Goal: Task Accomplishment & Management: Use online tool/utility

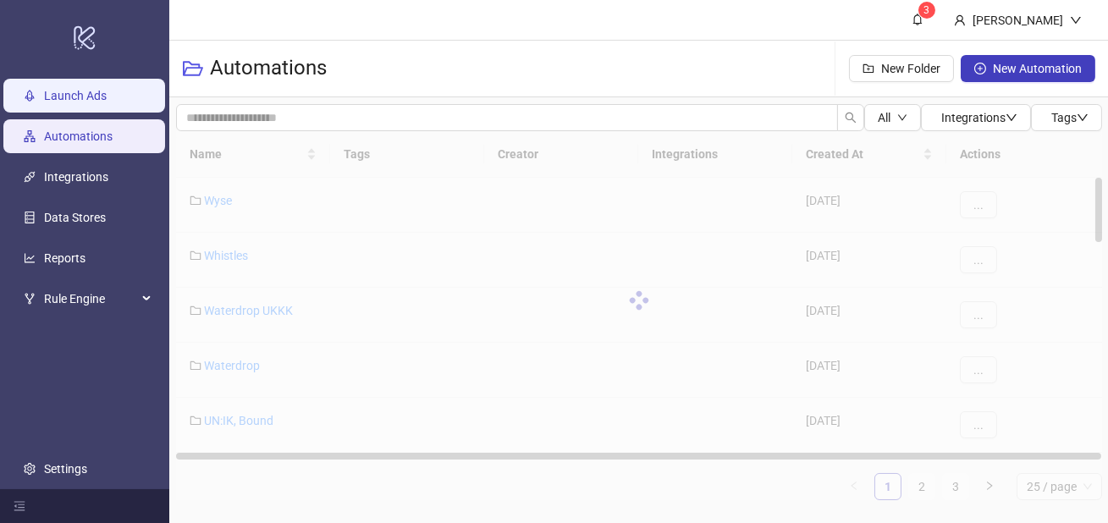
click at [91, 97] on link "Launch Ads" at bounding box center [75, 96] width 63 height 14
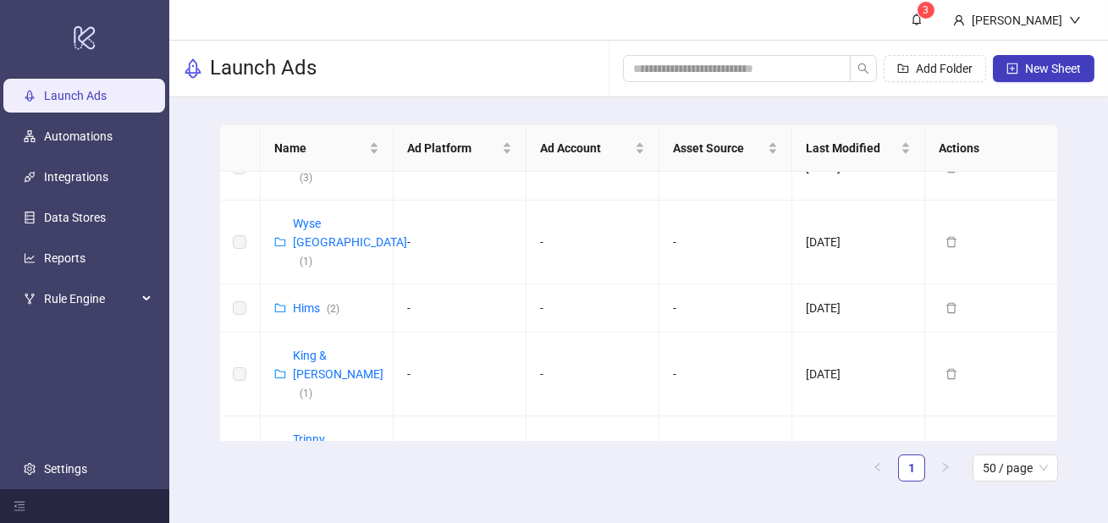
scroll to position [1755, 0]
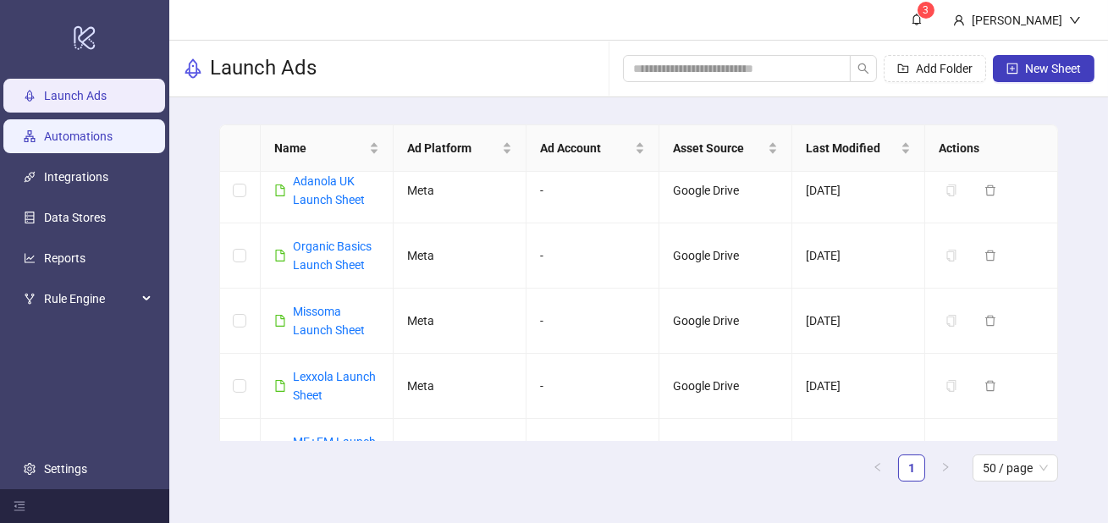
click at [71, 135] on link "Automations" at bounding box center [78, 137] width 69 height 14
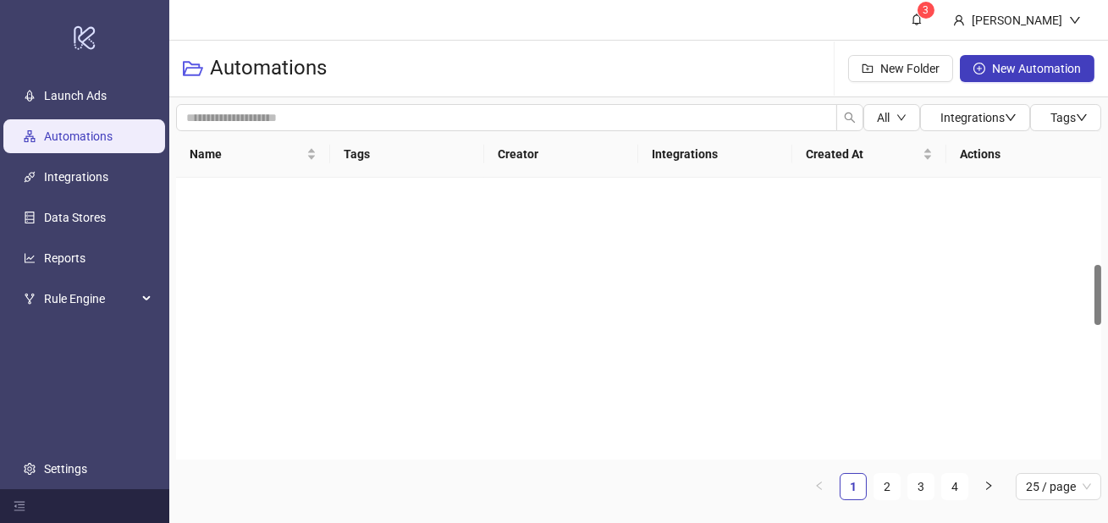
scroll to position [1132, 0]
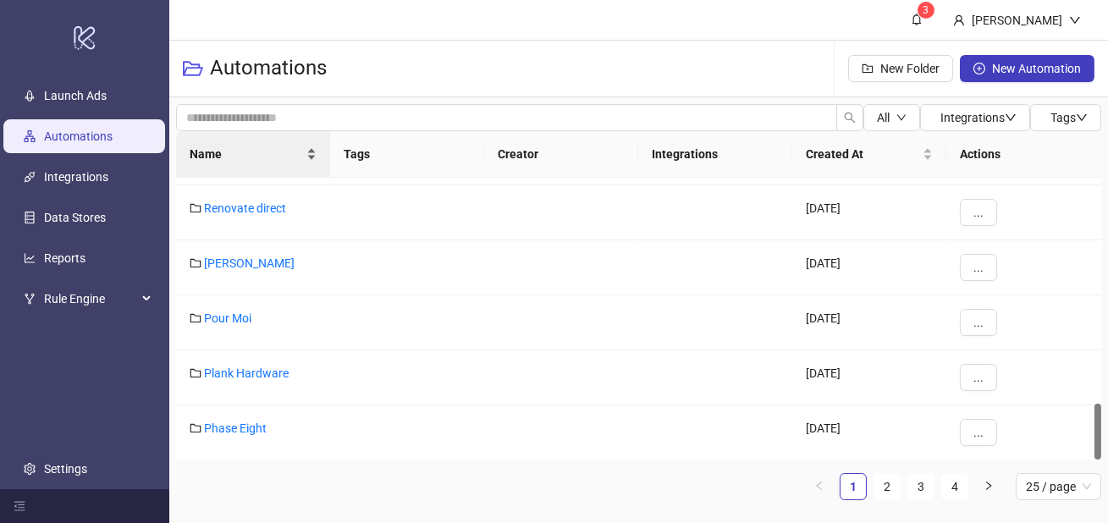
click at [264, 157] on span "Name" at bounding box center [246, 154] width 113 height 19
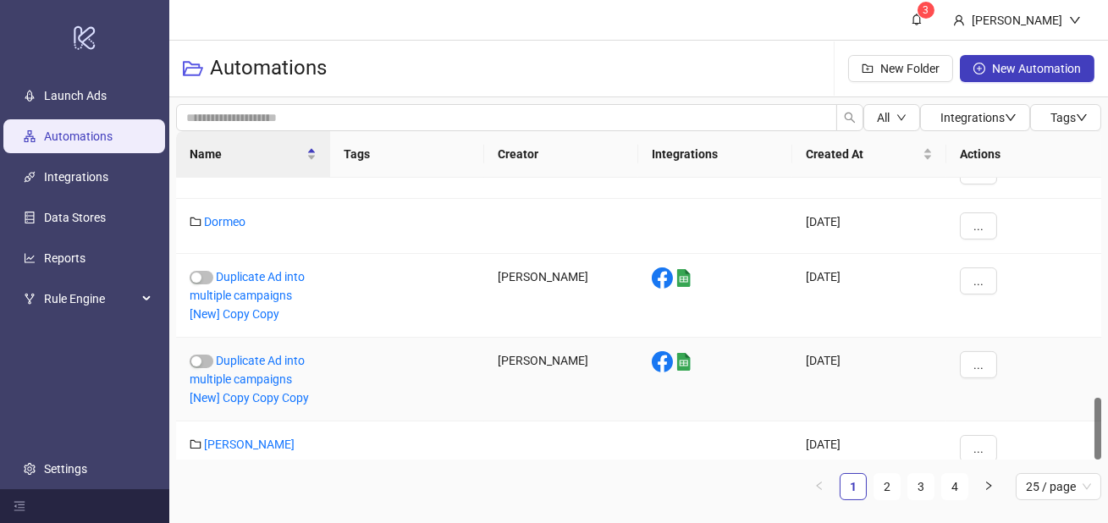
scroll to position [990, 0]
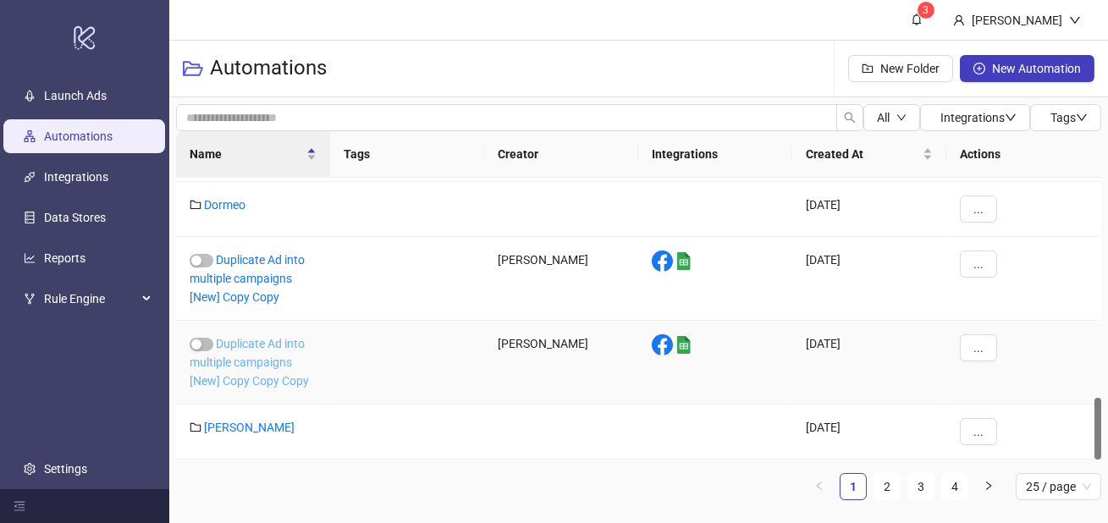
click at [274, 373] on link "Duplicate Ad into multiple campaigns [New] Copy Copy Copy" at bounding box center [249, 362] width 119 height 51
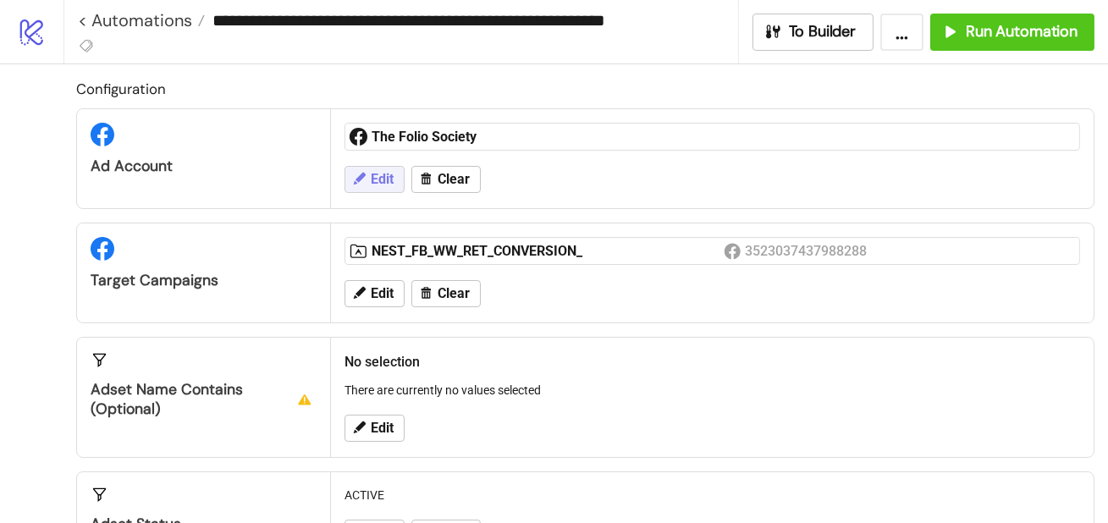
click at [375, 179] on span "Edit" at bounding box center [382, 179] width 23 height 15
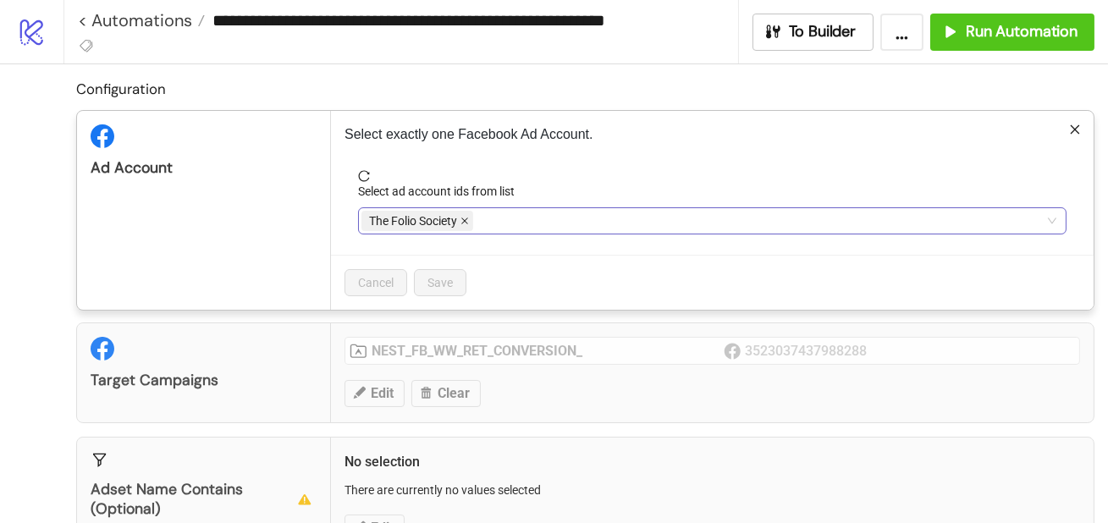
click at [466, 223] on icon "close" at bounding box center [465, 221] width 8 height 8
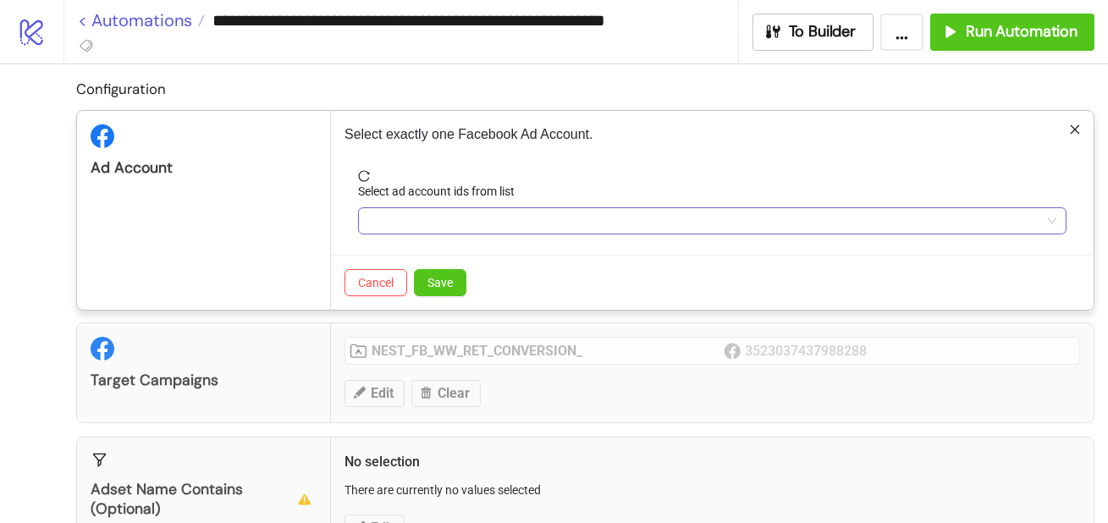
click at [86, 15] on div "**********" at bounding box center [554, 261] width 1108 height 523
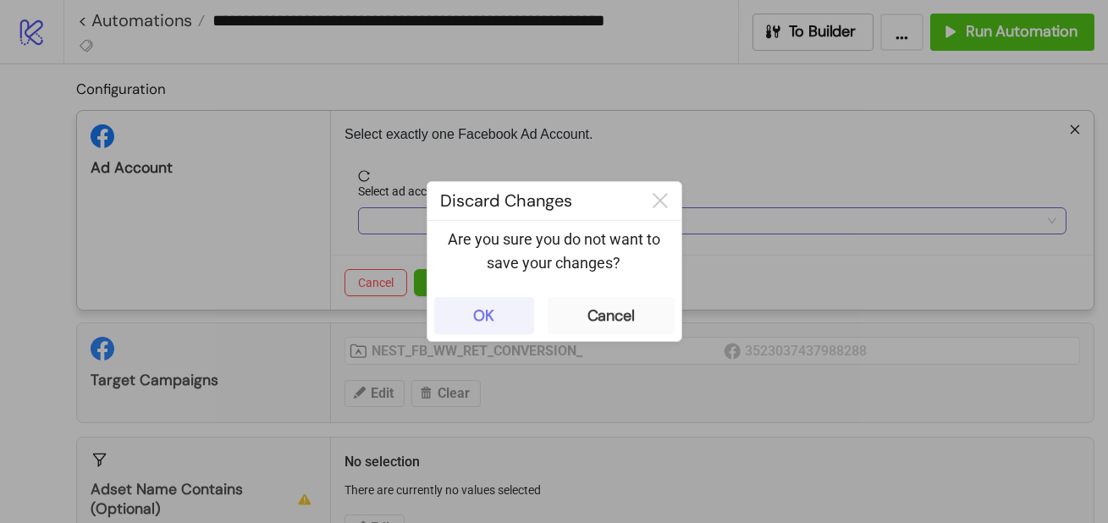
click at [478, 301] on button "OK" at bounding box center [484, 315] width 100 height 37
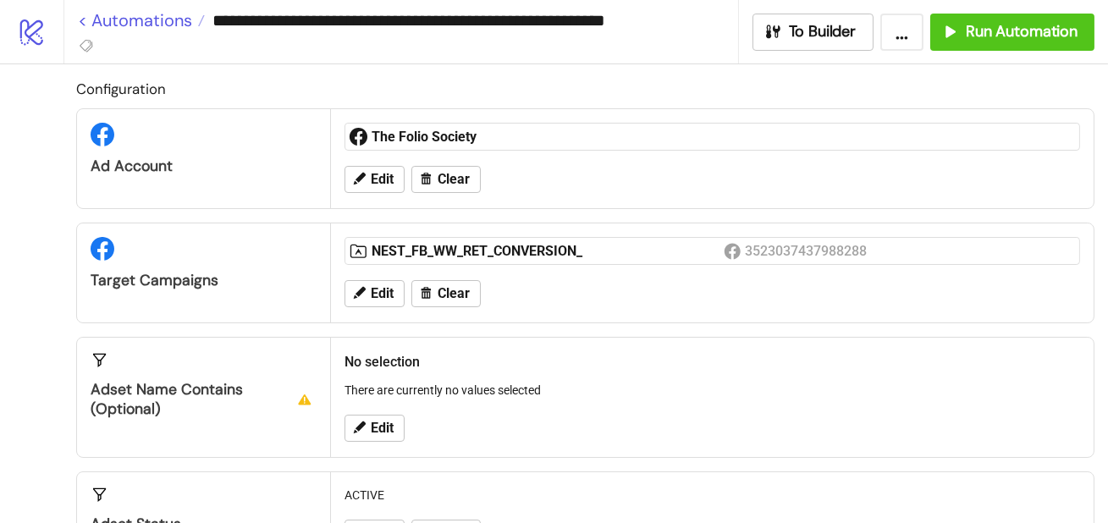
click at [83, 24] on link "< Automations" at bounding box center [141, 20] width 127 height 17
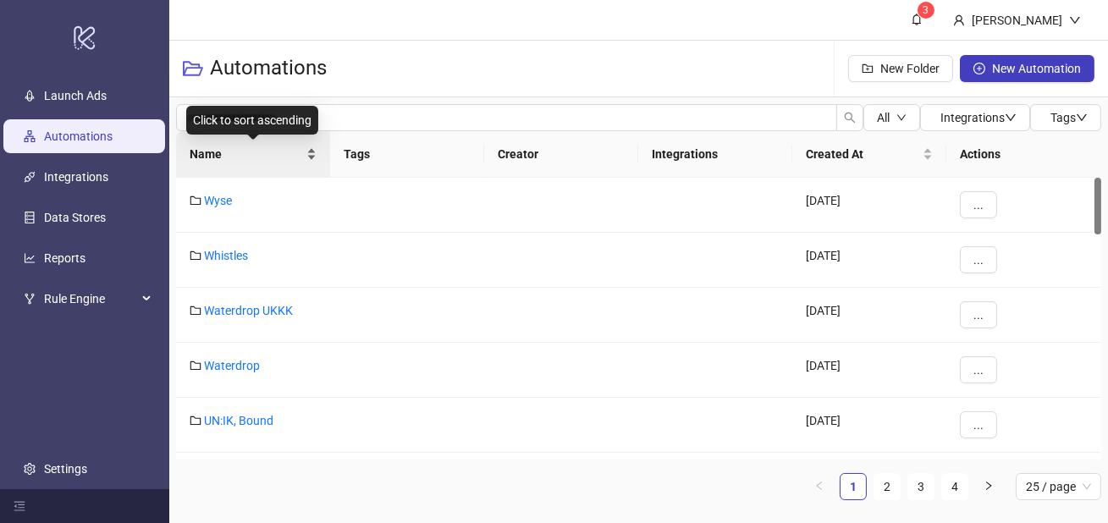
click at [255, 159] on span "Name" at bounding box center [246, 154] width 113 height 19
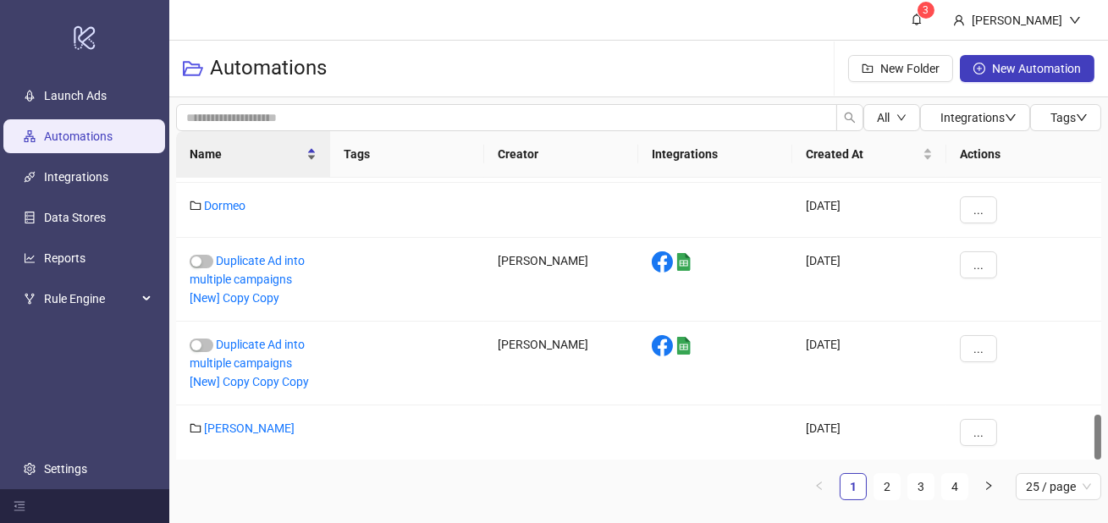
click at [270, 145] on span "Name" at bounding box center [246, 154] width 113 height 19
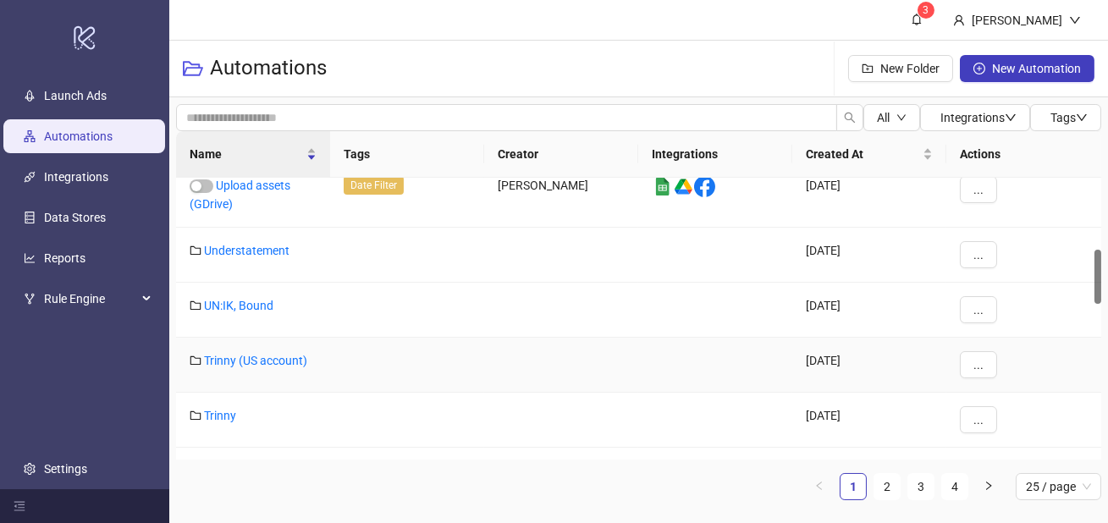
scroll to position [372, 0]
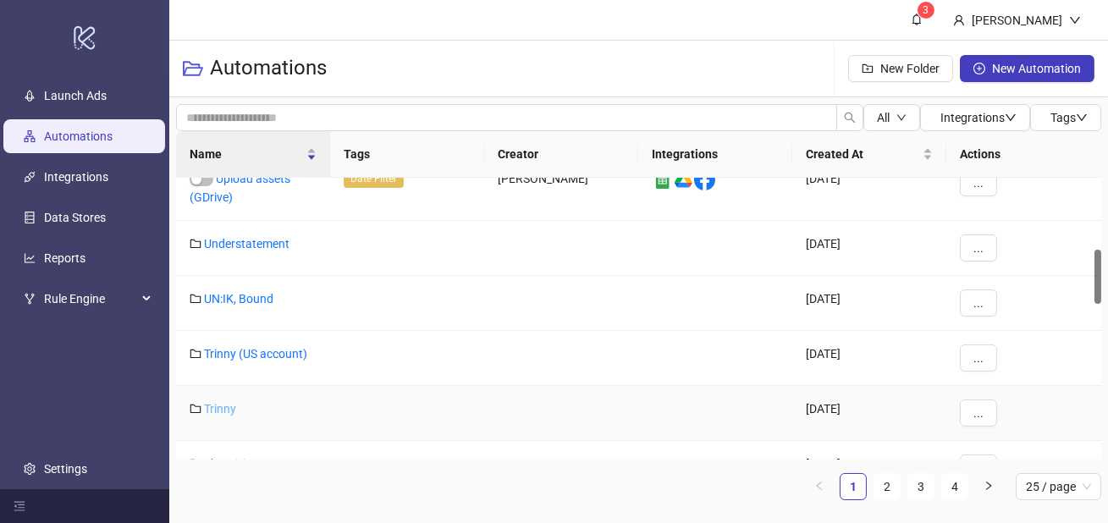
click at [229, 411] on link "Trinny" at bounding box center [220, 409] width 32 height 14
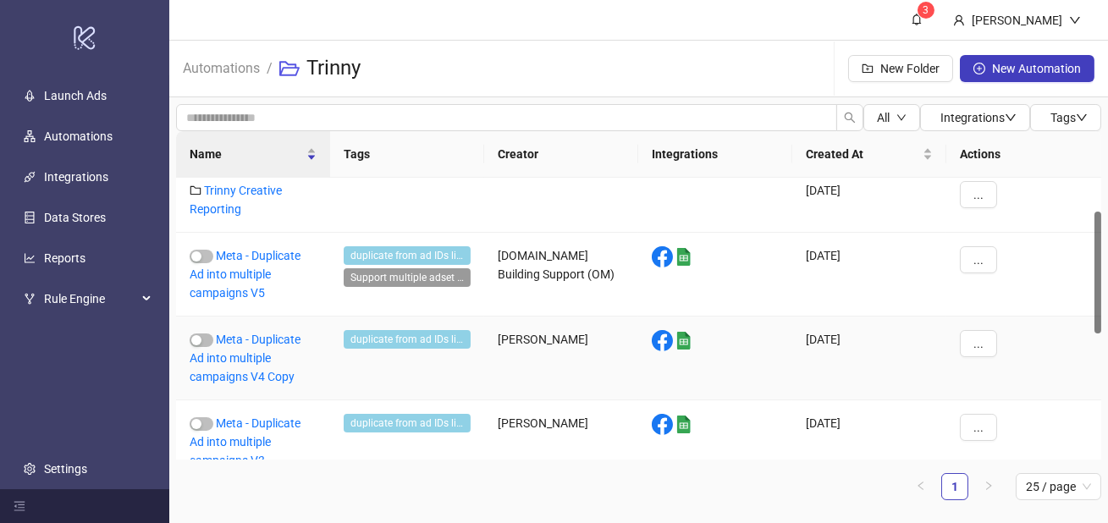
scroll to position [51, 0]
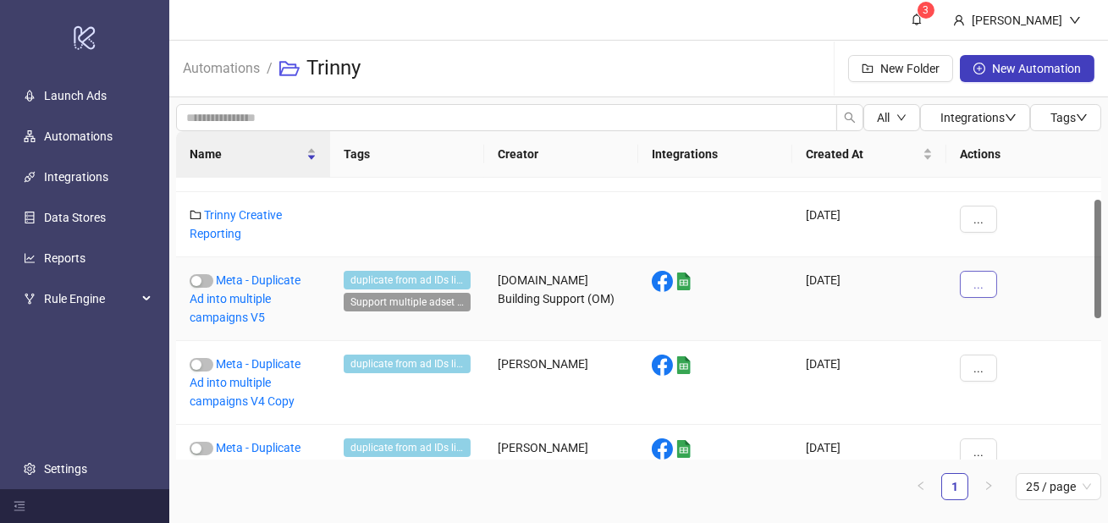
click at [960, 286] on button "..." at bounding box center [978, 284] width 37 height 27
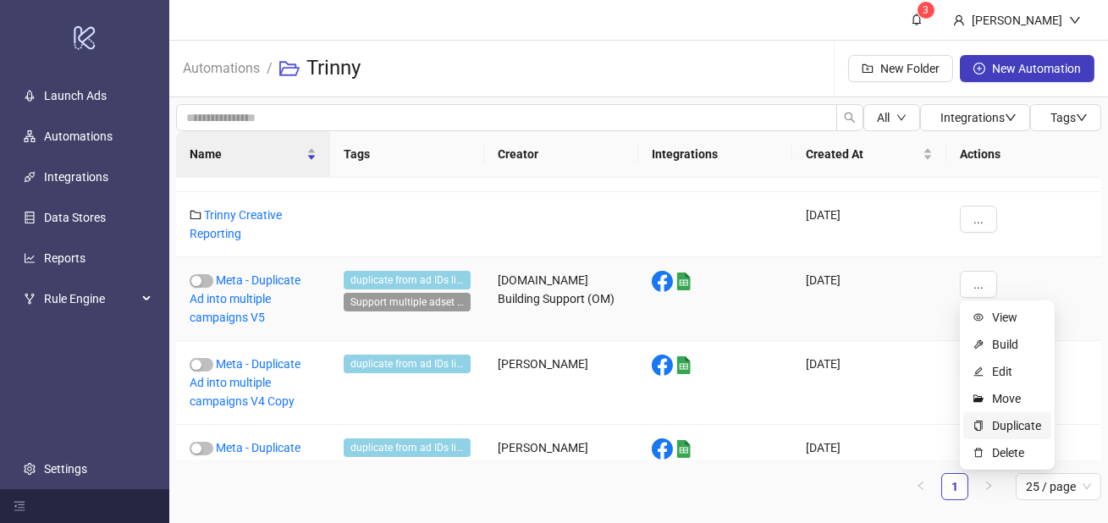
click at [1013, 431] on span "Duplicate" at bounding box center [1016, 426] width 49 height 19
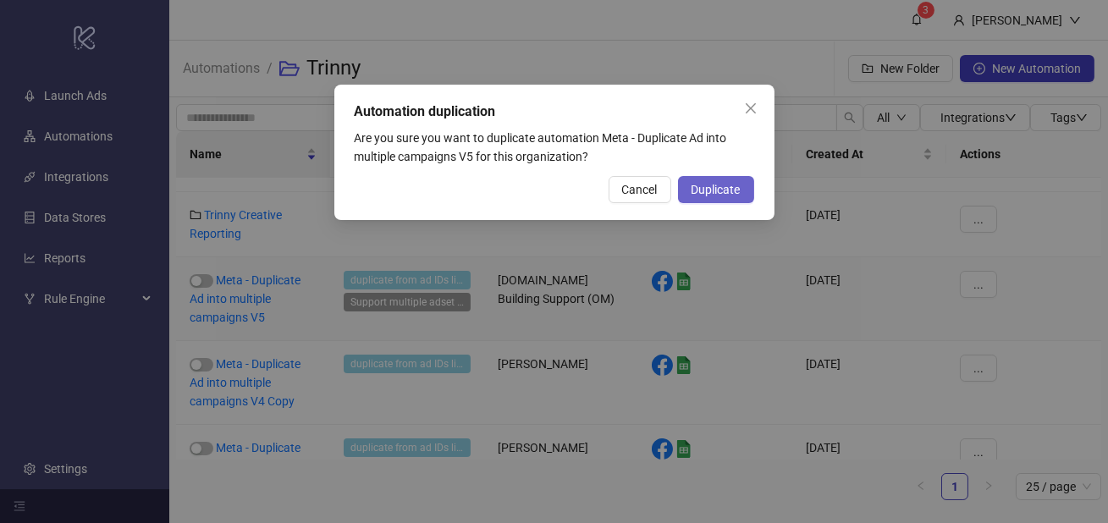
click at [714, 188] on span "Duplicate" at bounding box center [716, 190] width 49 height 14
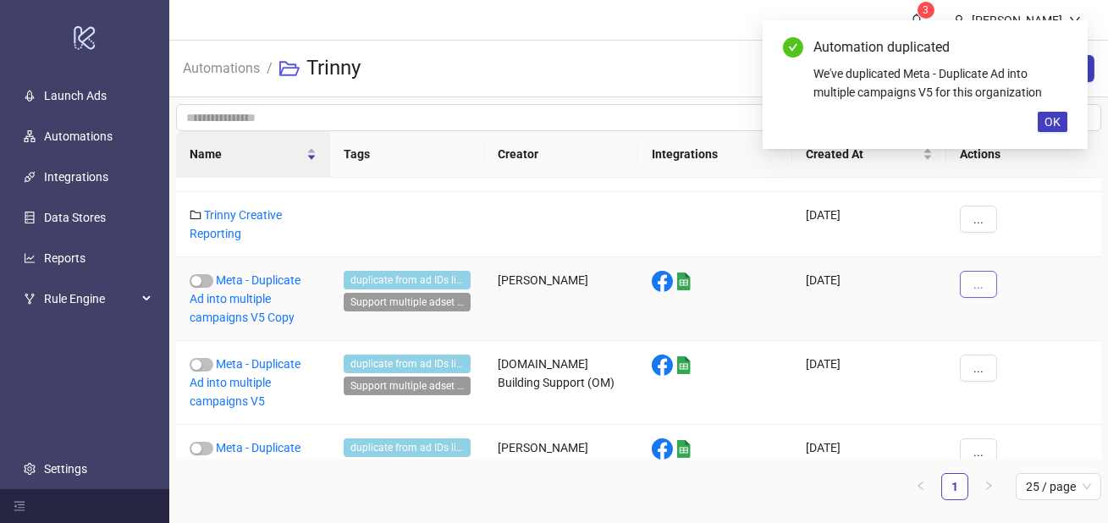
click at [972, 279] on button "..." at bounding box center [978, 284] width 37 height 27
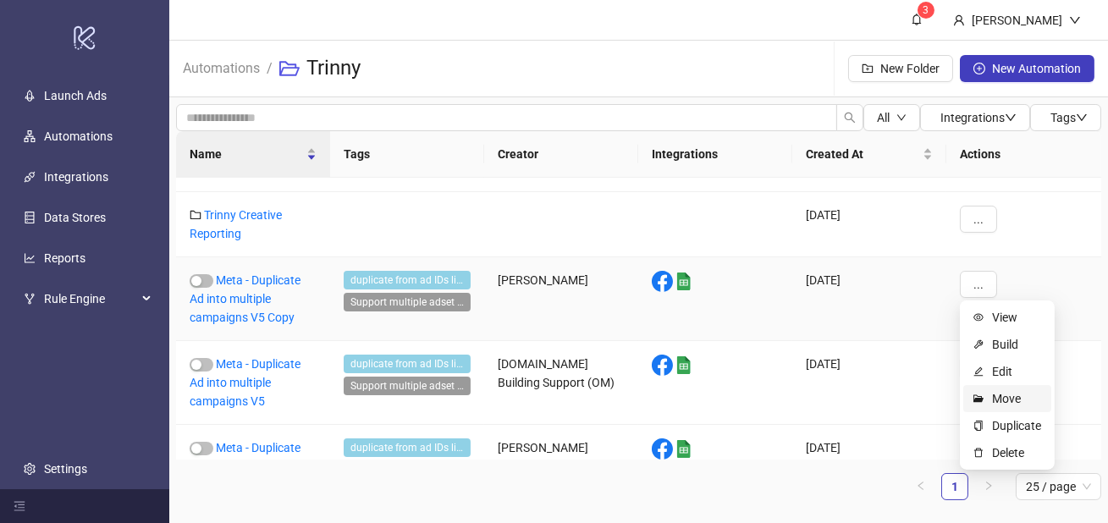
click at [994, 396] on span "Move" at bounding box center [1016, 398] width 49 height 19
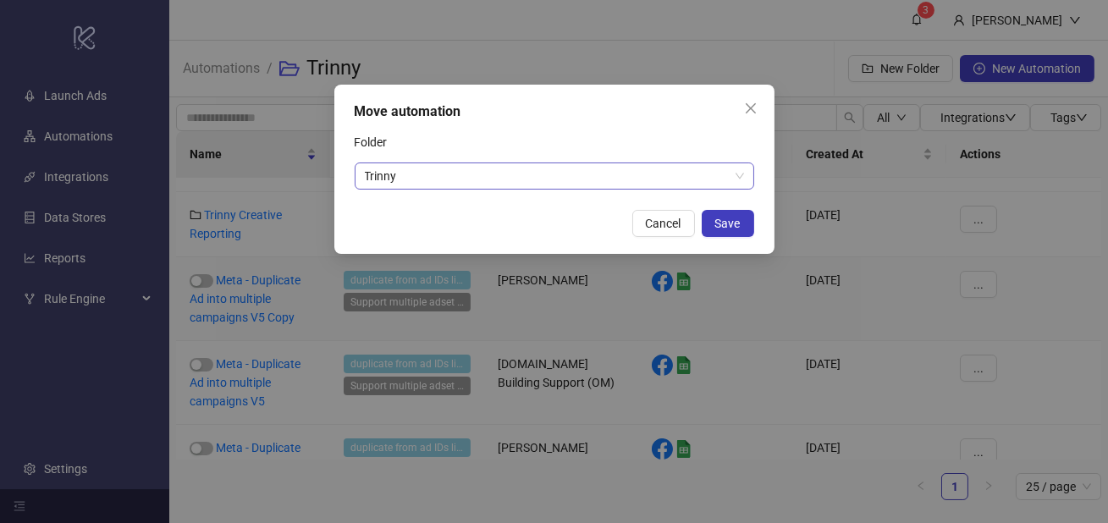
click at [731, 170] on span "Trinny" at bounding box center [554, 175] width 379 height 25
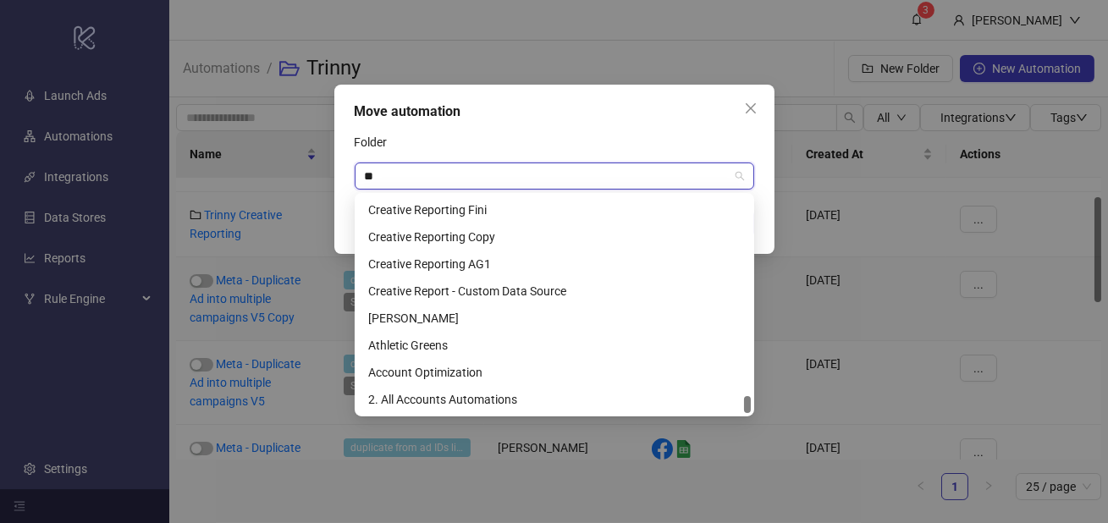
scroll to position [1409, 0]
type input "****"
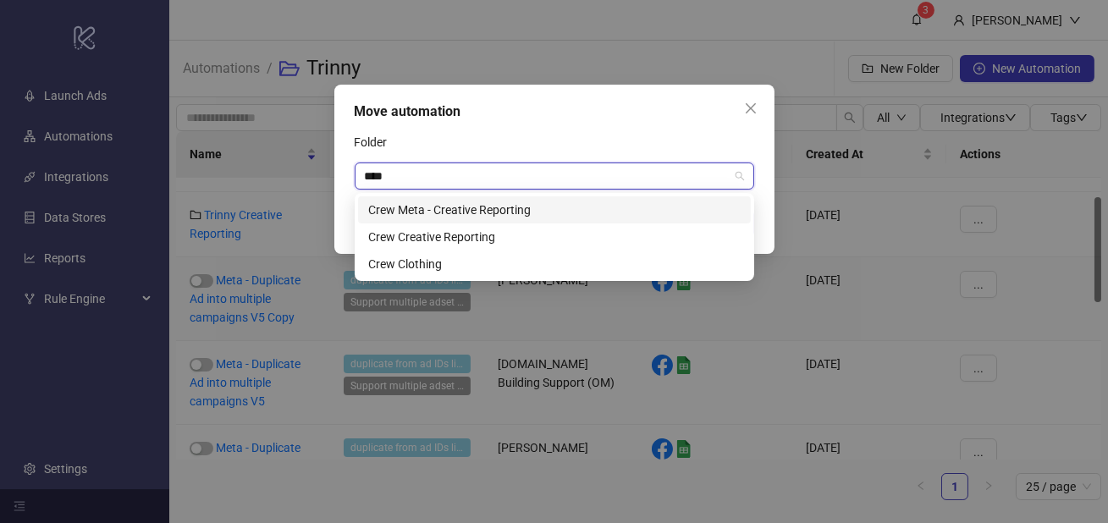
scroll to position [0, 0]
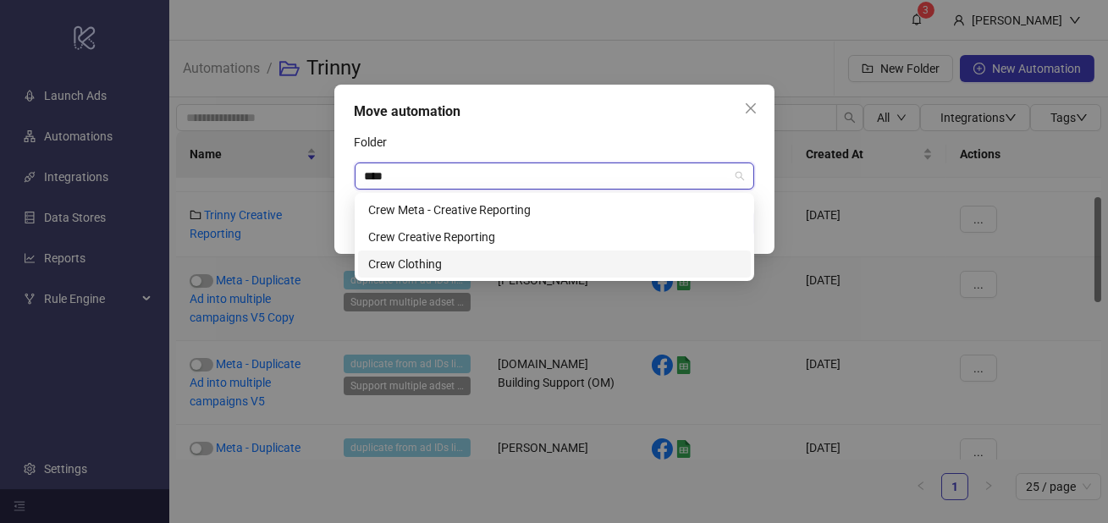
click at [456, 264] on div "Crew Clothing" at bounding box center [554, 264] width 372 height 19
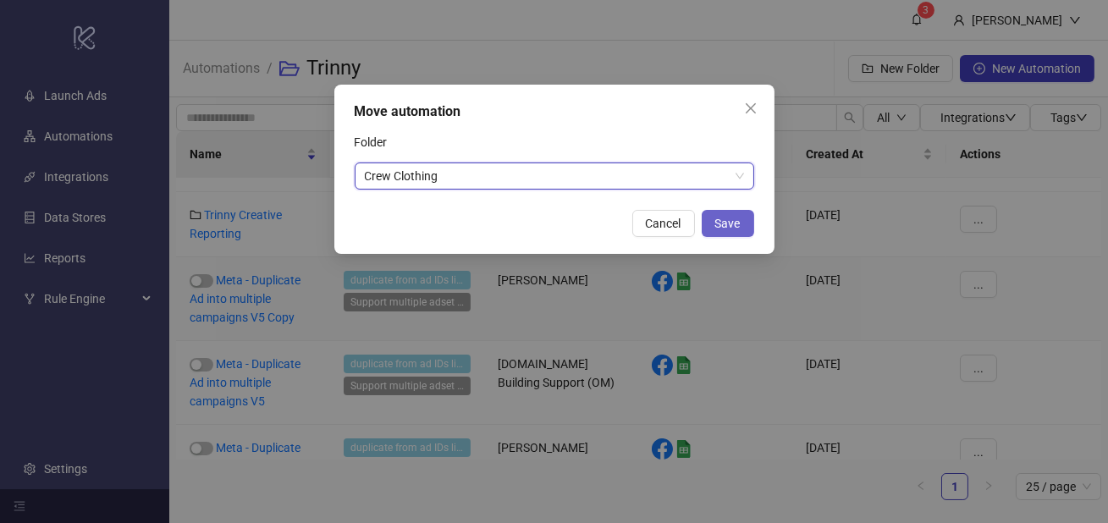
click at [718, 229] on span "Save" at bounding box center [727, 224] width 25 height 14
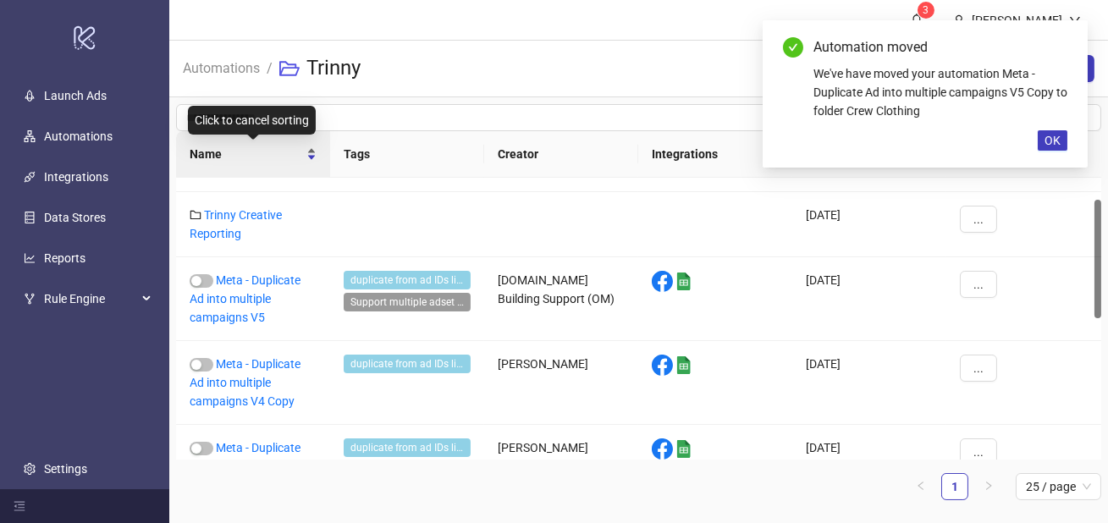
click at [287, 145] on div "Name" at bounding box center [253, 154] width 127 height 19
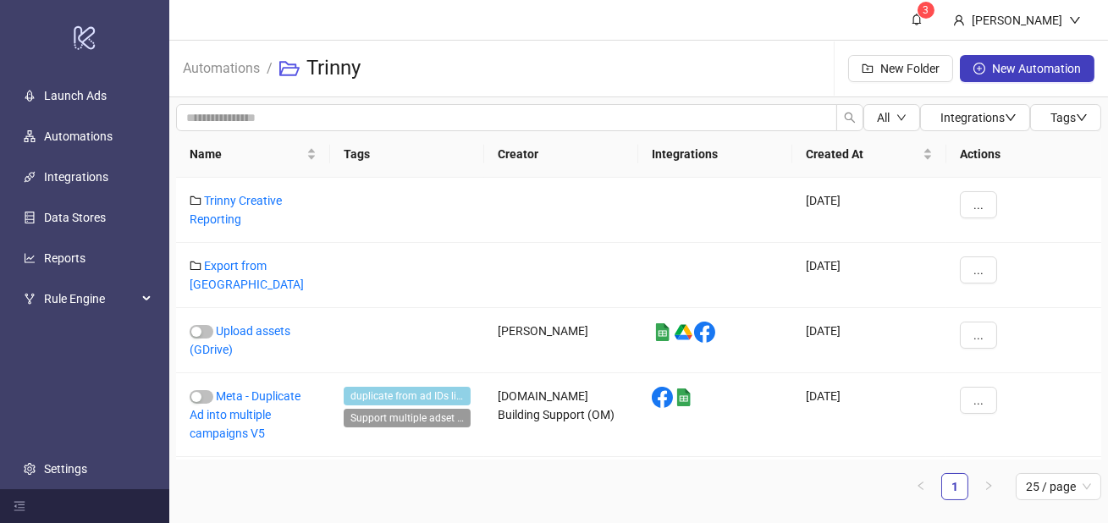
click at [214, 79] on span "Automations" at bounding box center [221, 68] width 77 height 21
click at [210, 73] on link "Automations" at bounding box center [221, 67] width 84 height 19
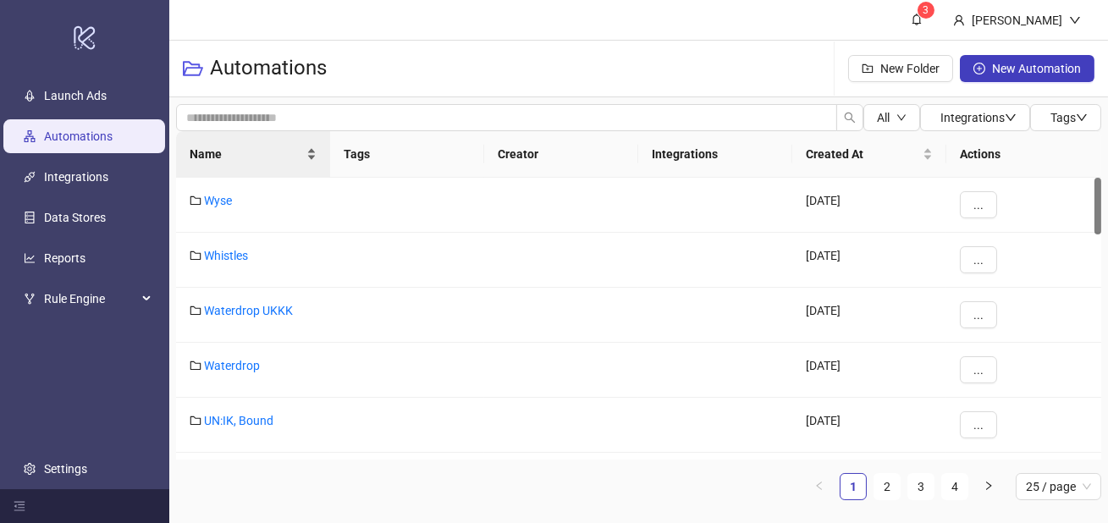
click at [265, 145] on div "Name" at bounding box center [253, 154] width 127 height 19
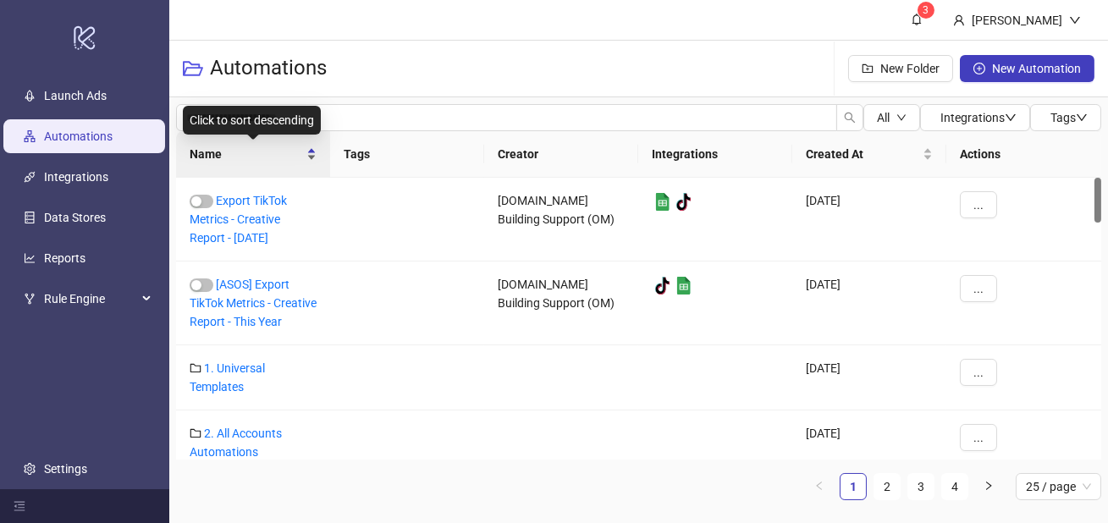
click at [267, 146] on span "Name" at bounding box center [246, 154] width 113 height 19
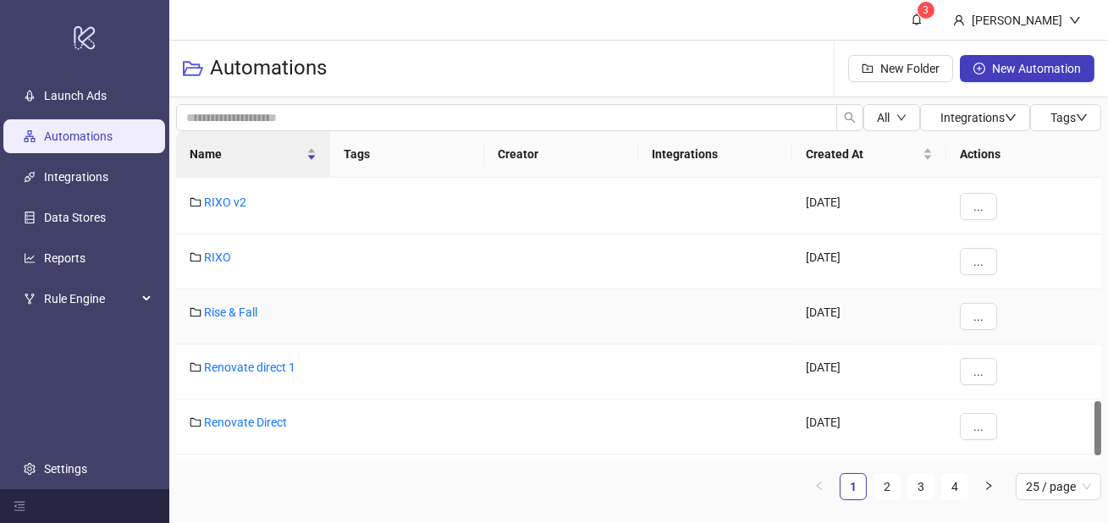
scroll to position [1179, 0]
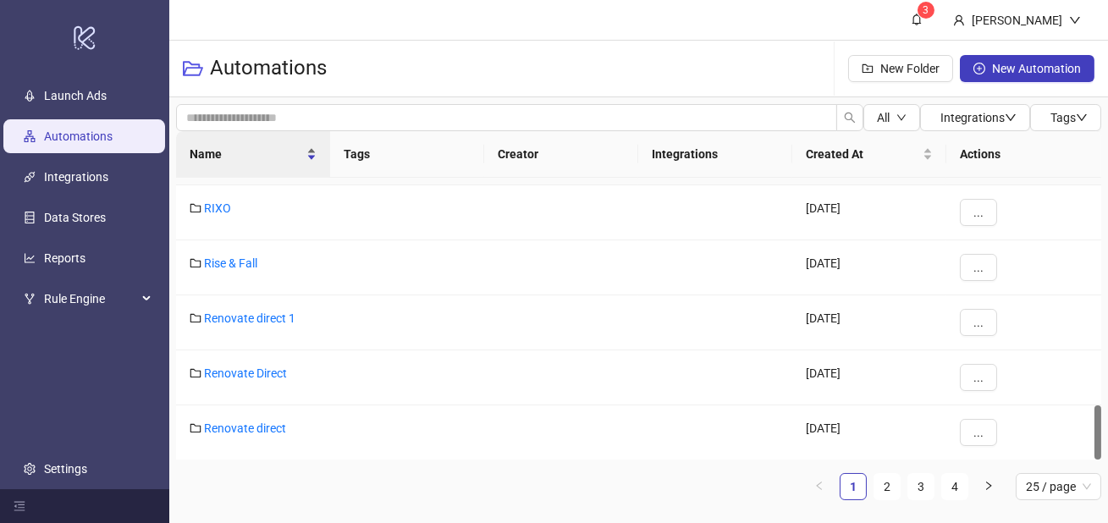
click at [253, 163] on div "Name" at bounding box center [253, 154] width 127 height 19
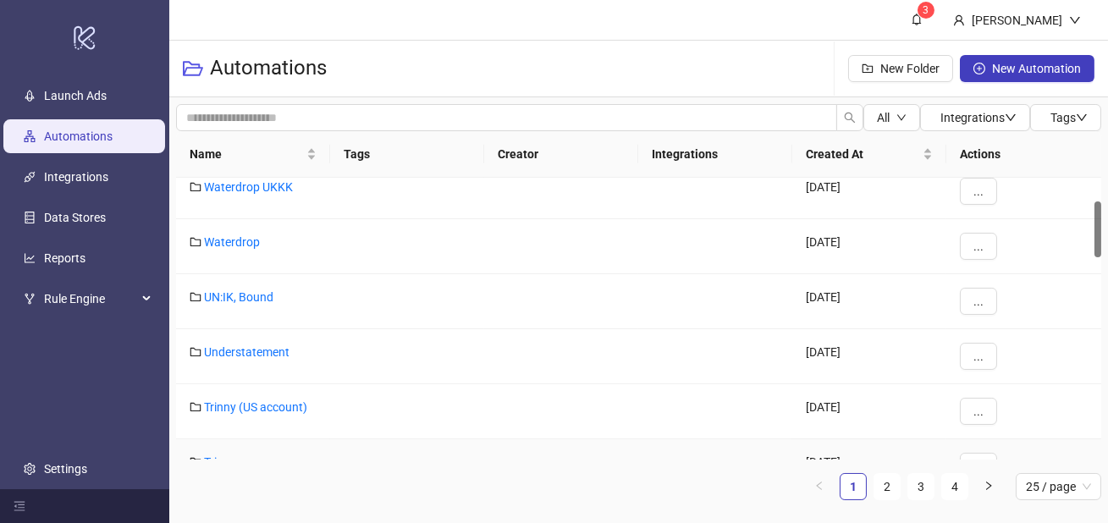
scroll to position [124, 0]
click at [893, 492] on link "2" at bounding box center [886, 486] width 25 height 25
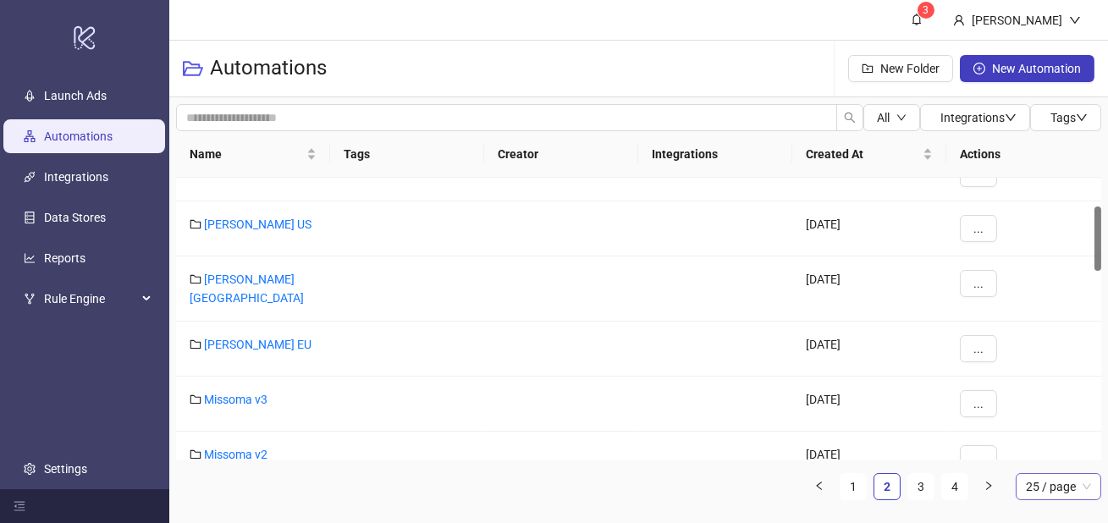
click at [1040, 492] on span "25 / page" at bounding box center [1058, 486] width 65 height 25
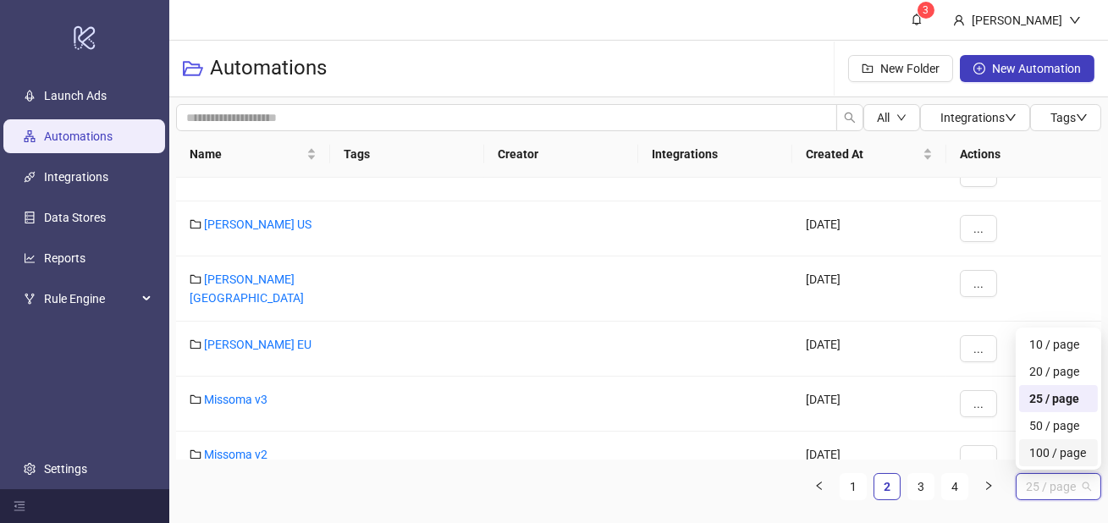
click at [1039, 461] on div "100 / page" at bounding box center [1058, 453] width 58 height 19
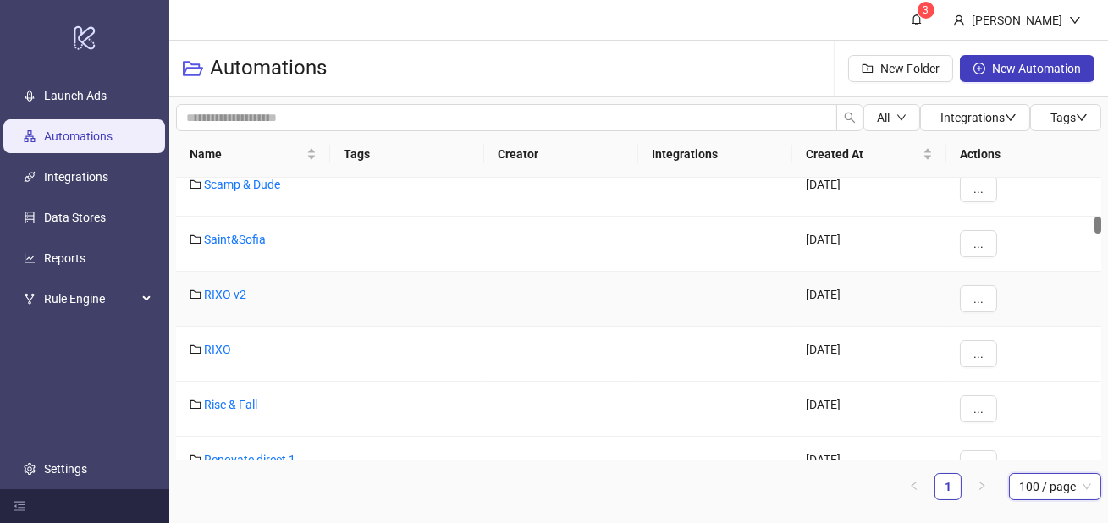
scroll to position [768, 0]
click at [462, 69] on div "Automations New Folder New Automation" at bounding box center [638, 69] width 939 height 57
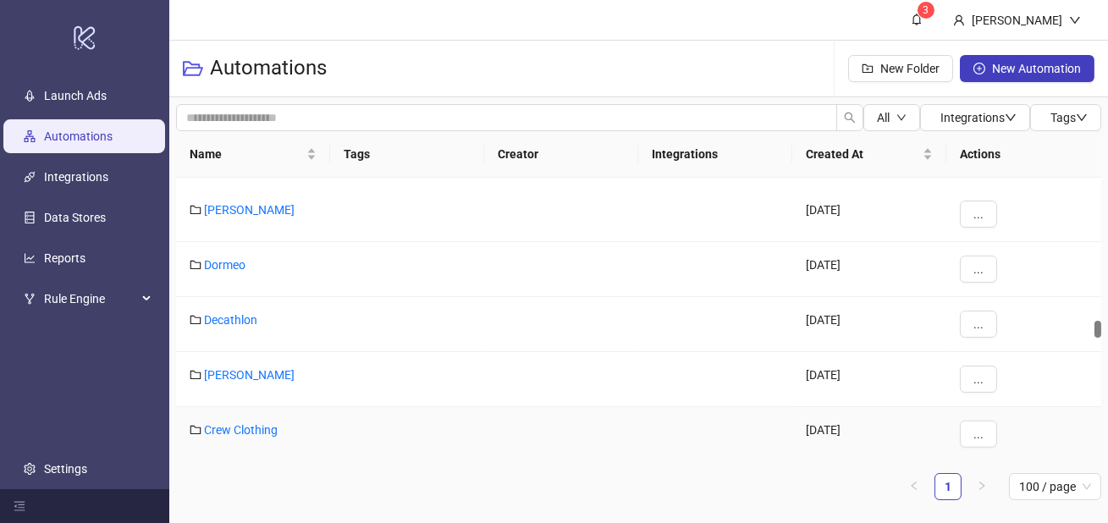
scroll to position [2963, 0]
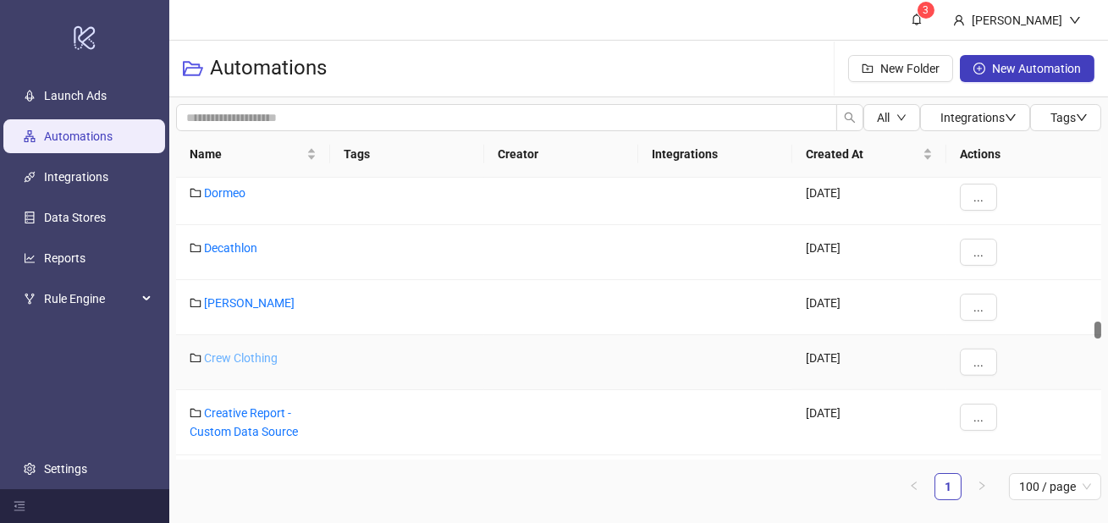
click at [266, 362] on link "Crew Clothing" at bounding box center [241, 358] width 74 height 14
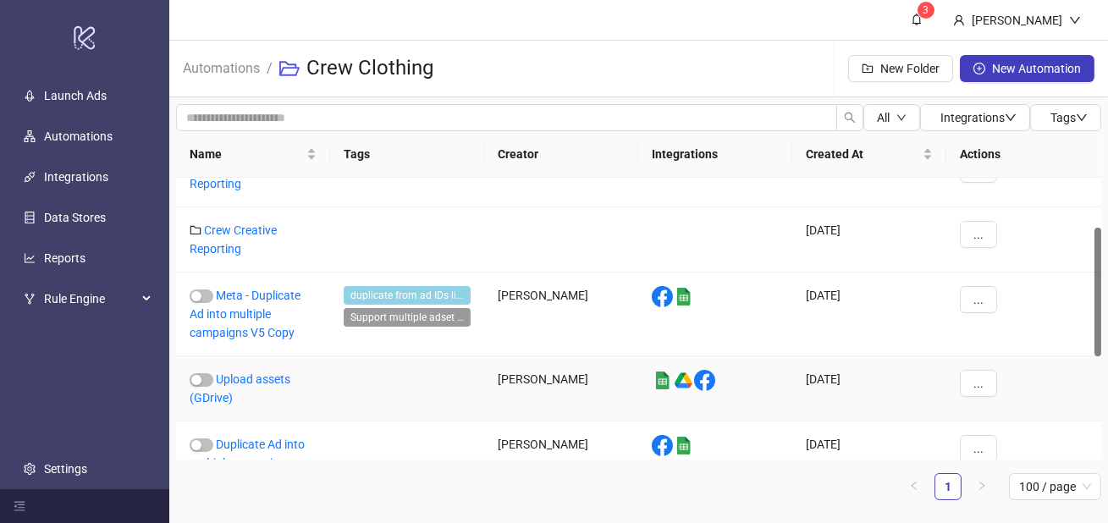
scroll to position [93, 0]
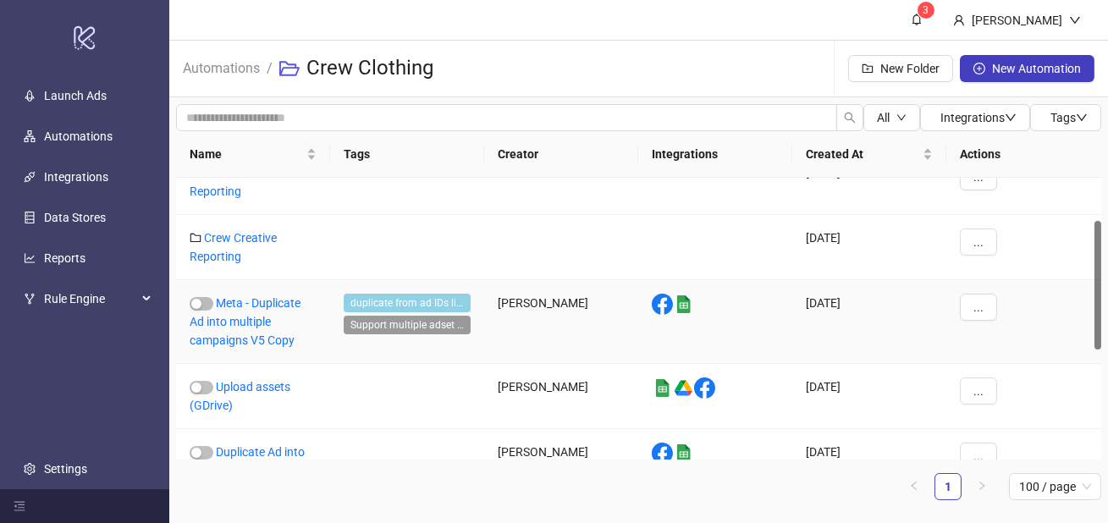
click at [250, 330] on div "Meta - Duplicate Ad into multiple campaigns V5 Copy" at bounding box center [253, 322] width 154 height 84
click at [258, 345] on link "Meta - Duplicate Ad into multiple campaigns V5 Copy" at bounding box center [245, 321] width 111 height 51
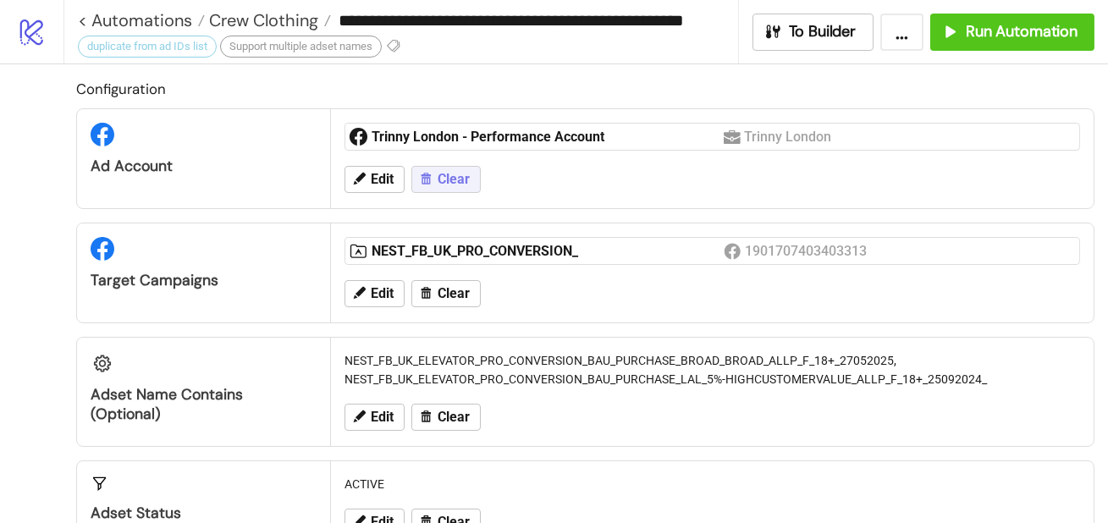
click at [469, 178] on span "Clear" at bounding box center [454, 179] width 32 height 15
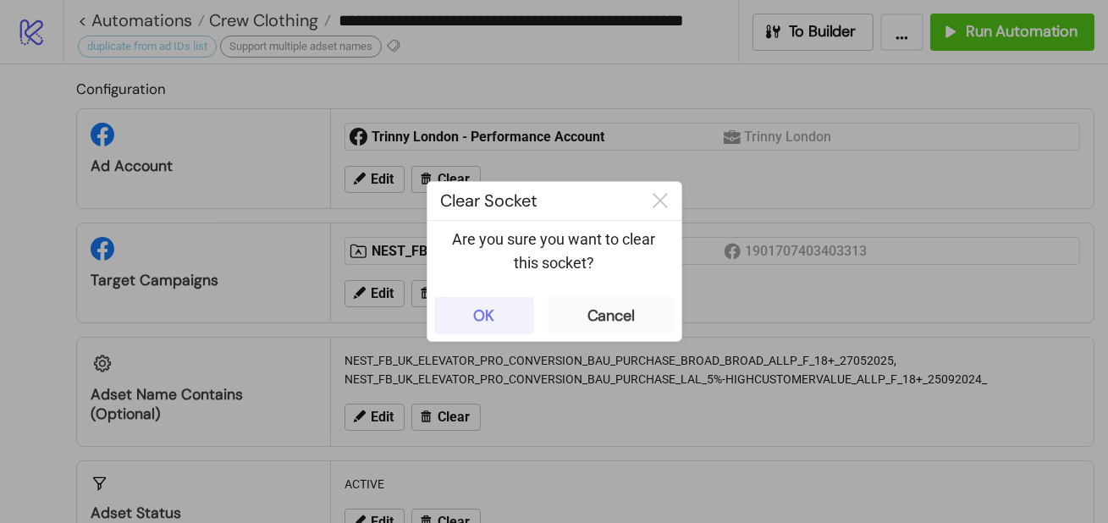
click at [493, 311] on div "OK" at bounding box center [483, 315] width 21 height 19
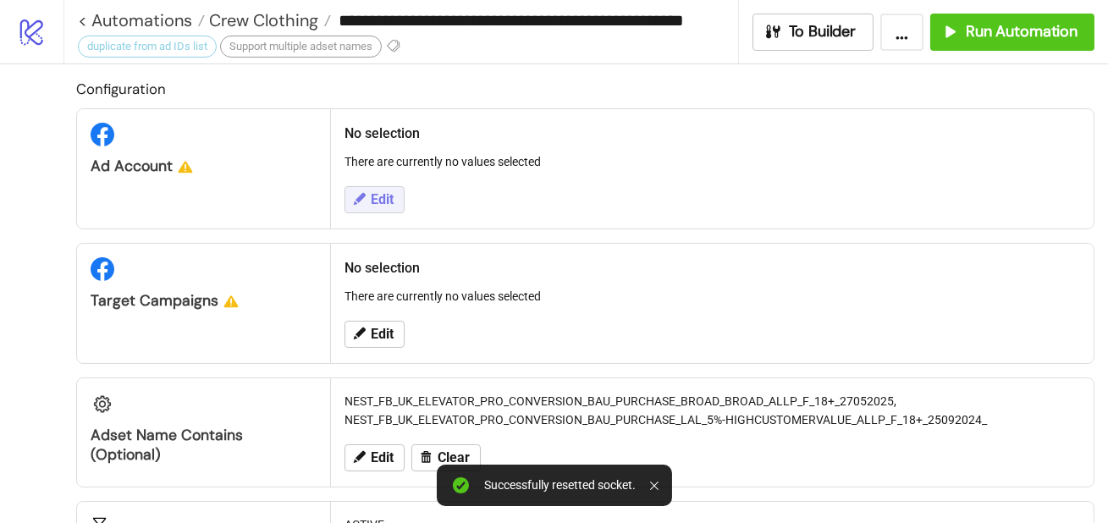
click at [395, 195] on button "Edit" at bounding box center [375, 199] width 60 height 27
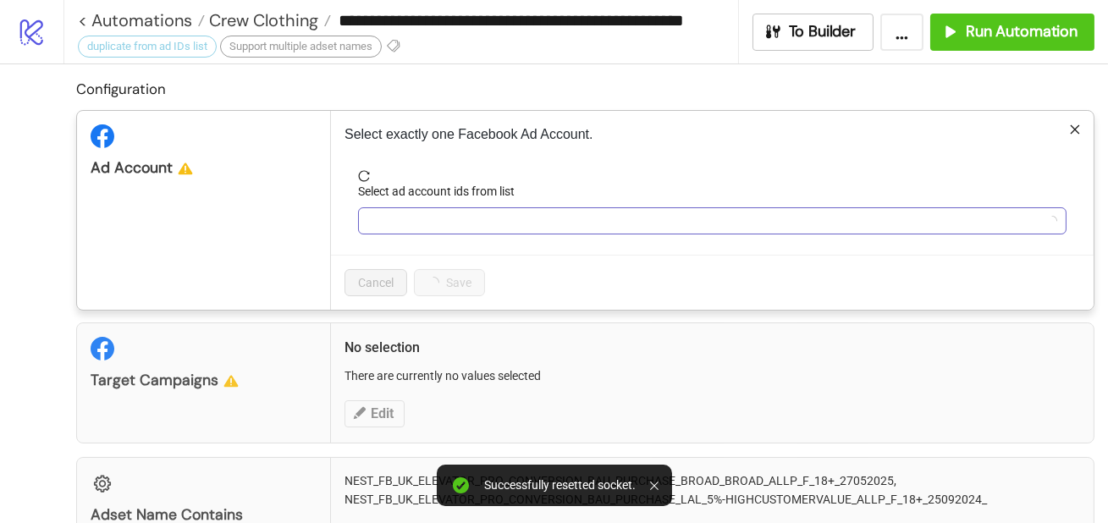
click at [403, 216] on div at bounding box center [703, 221] width 684 height 24
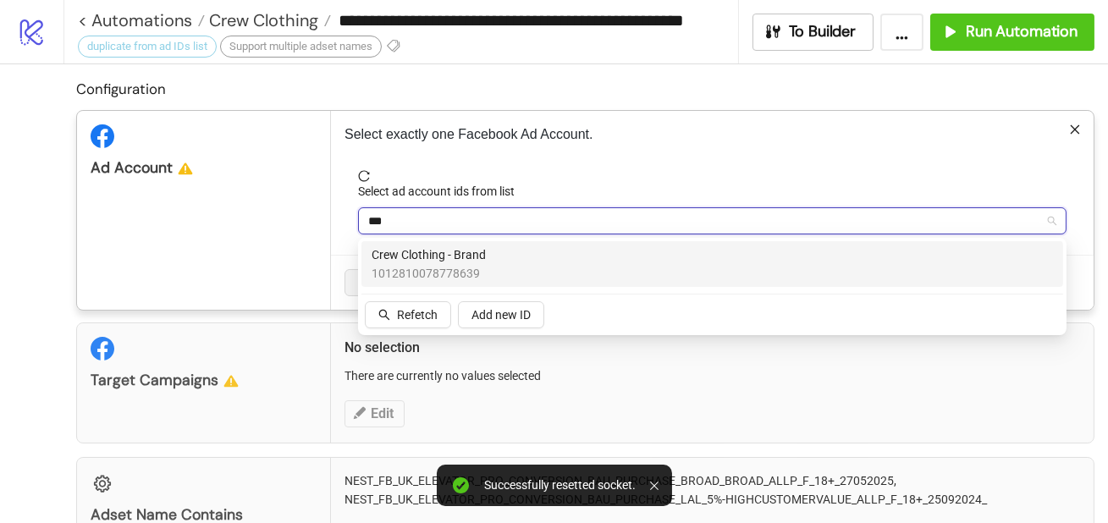
type input "****"
click at [427, 273] on span "1012810078778639" at bounding box center [429, 273] width 114 height 19
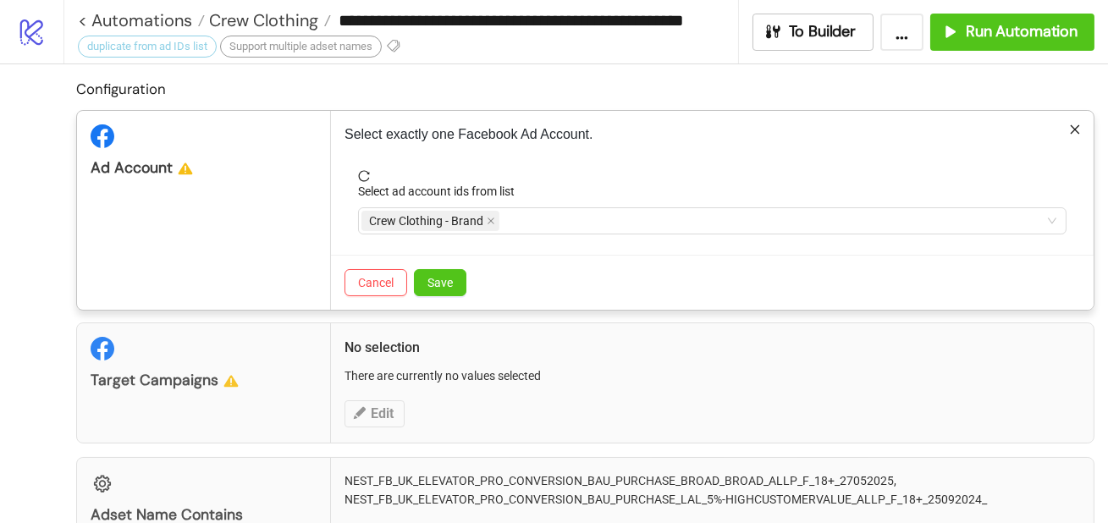
click at [285, 248] on div "Ad Account" at bounding box center [204, 210] width 254 height 199
click at [456, 290] on button "Save" at bounding box center [440, 282] width 52 height 27
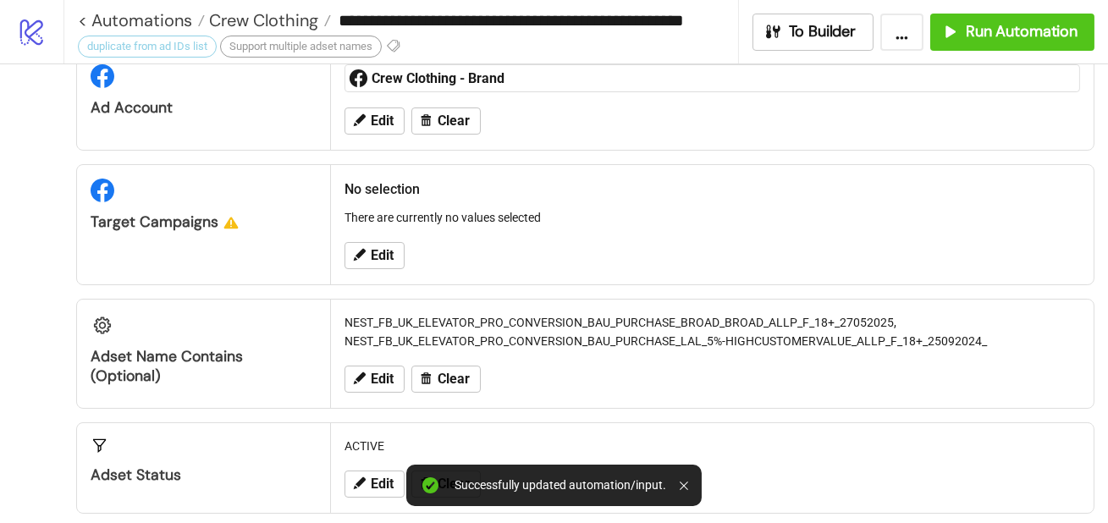
scroll to position [67, 0]
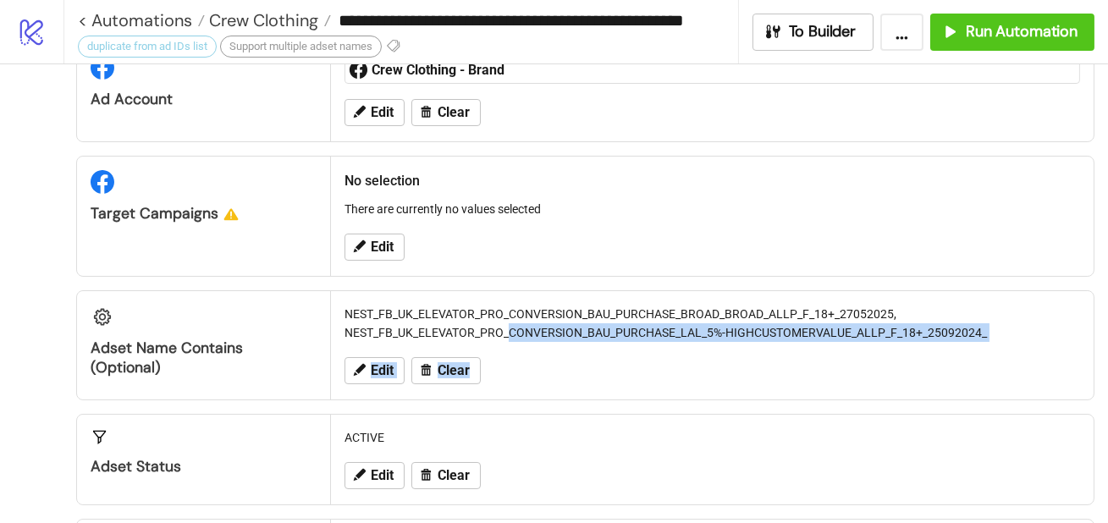
drag, startPoint x: 582, startPoint y: 398, endPoint x: 466, endPoint y: 306, distance: 148.9
click at [468, 306] on div "NEST_FB_UK_ELEVATOR_PRO_CONVERSION_BAU_PURCHASE_BROAD_BROAD_ALLP_F_18+_27052025…" at bounding box center [712, 345] width 763 height 108
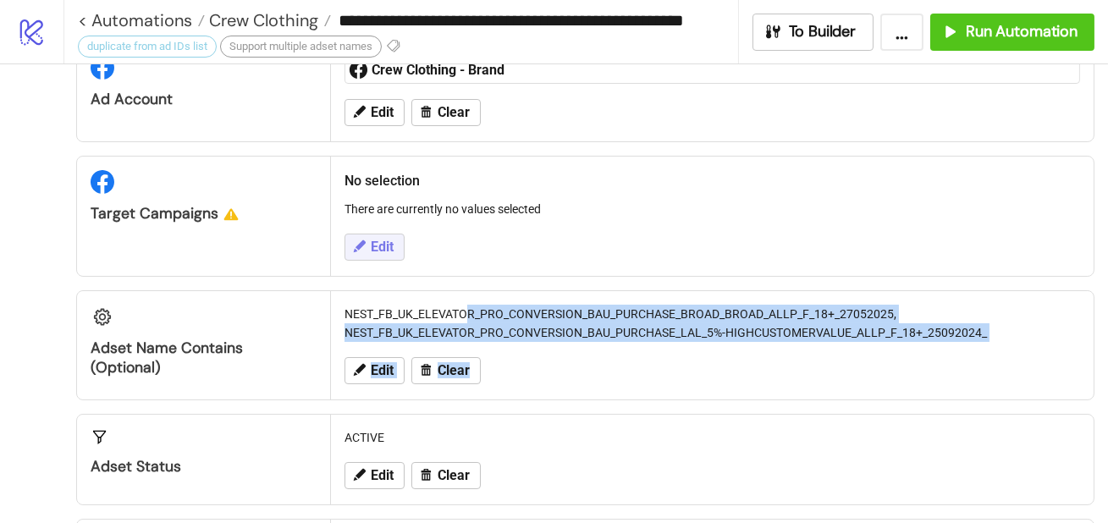
click at [379, 256] on button "Edit" at bounding box center [375, 247] width 60 height 27
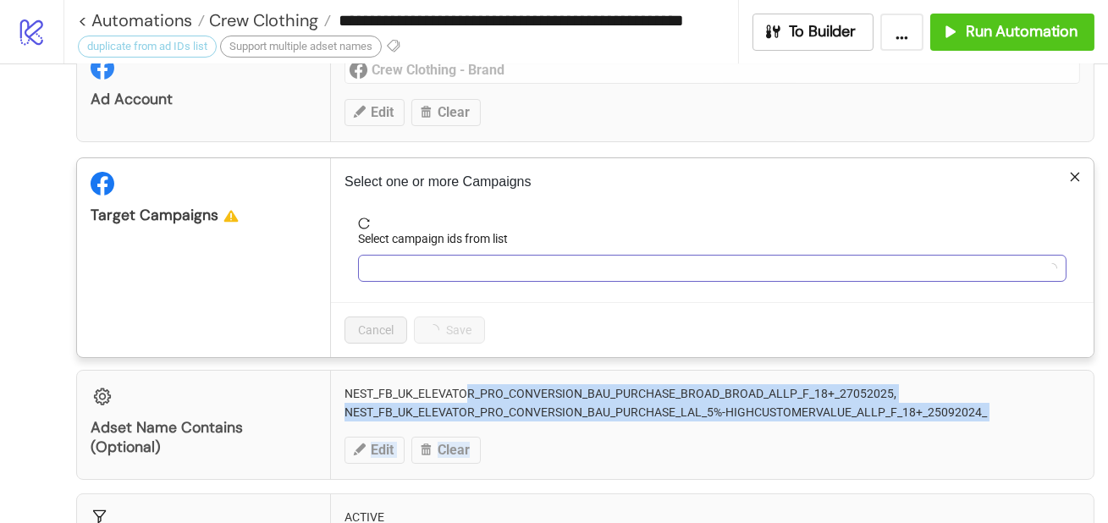
click at [404, 257] on div at bounding box center [703, 269] width 684 height 24
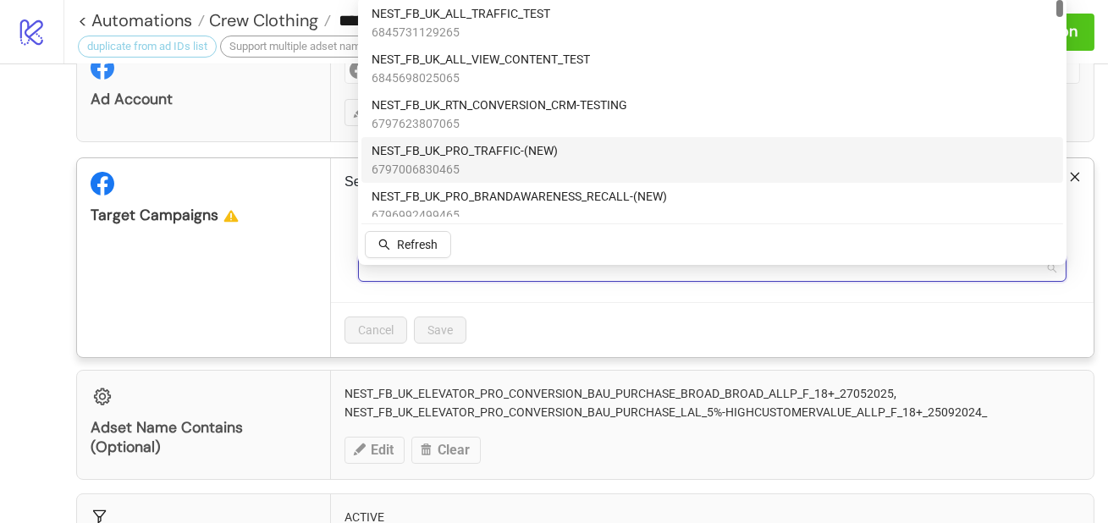
click at [410, 152] on span "NEST_FB_UK_PRO_TRAFFIC-(NEW)" at bounding box center [465, 150] width 186 height 19
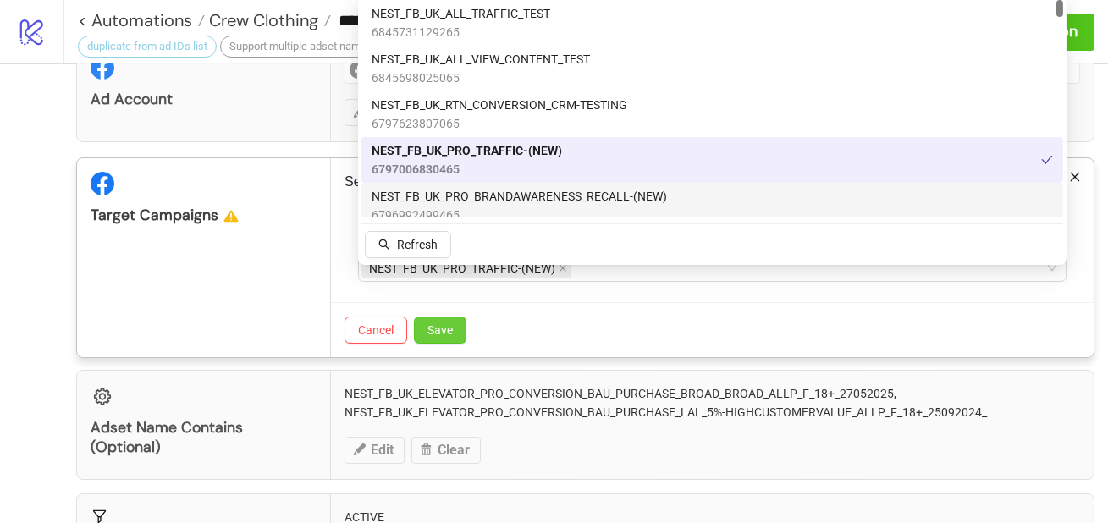
click at [448, 318] on button "Save" at bounding box center [440, 330] width 52 height 27
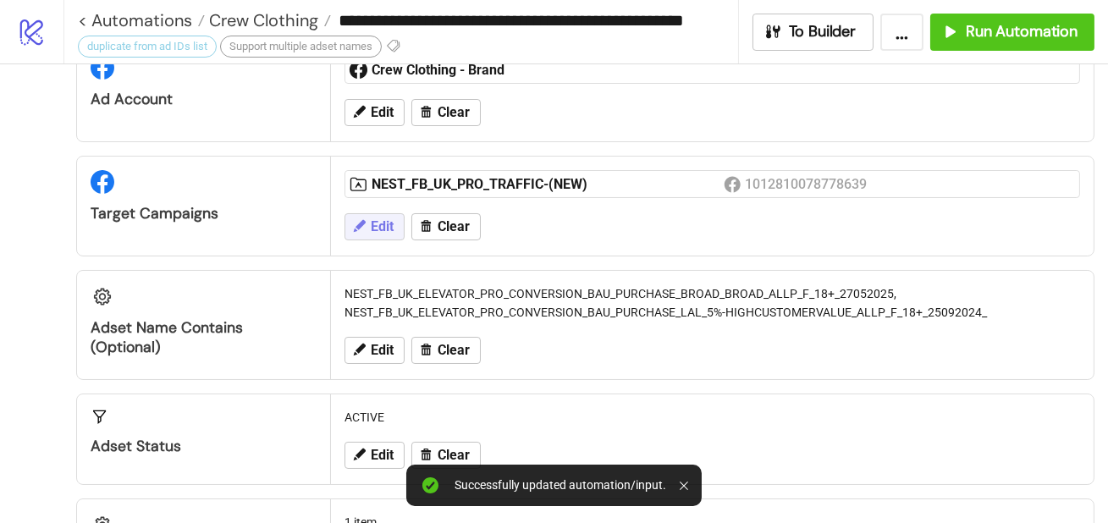
click at [391, 225] on span "Edit" at bounding box center [382, 226] width 23 height 15
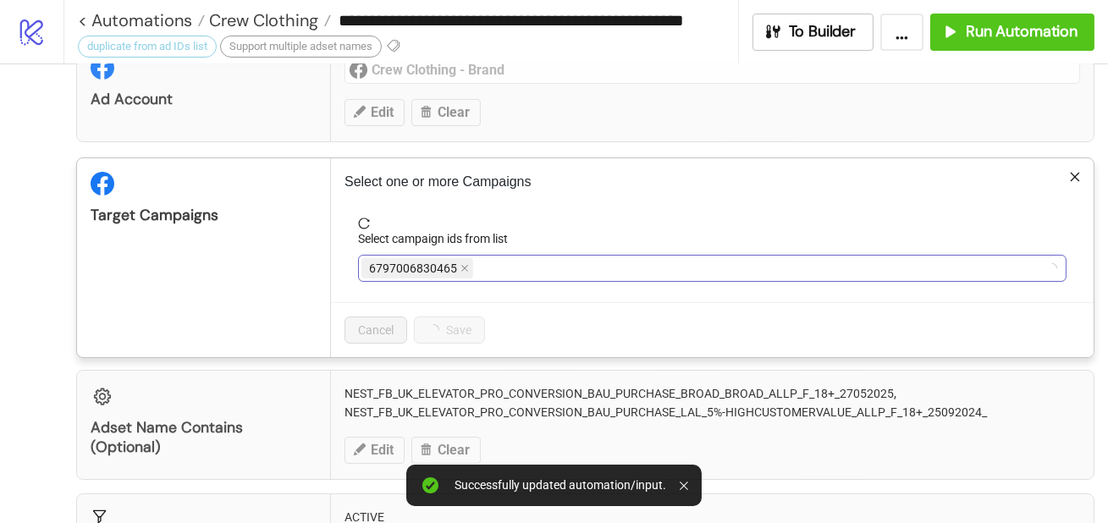
click at [516, 260] on div "6797006830465" at bounding box center [703, 269] width 684 height 24
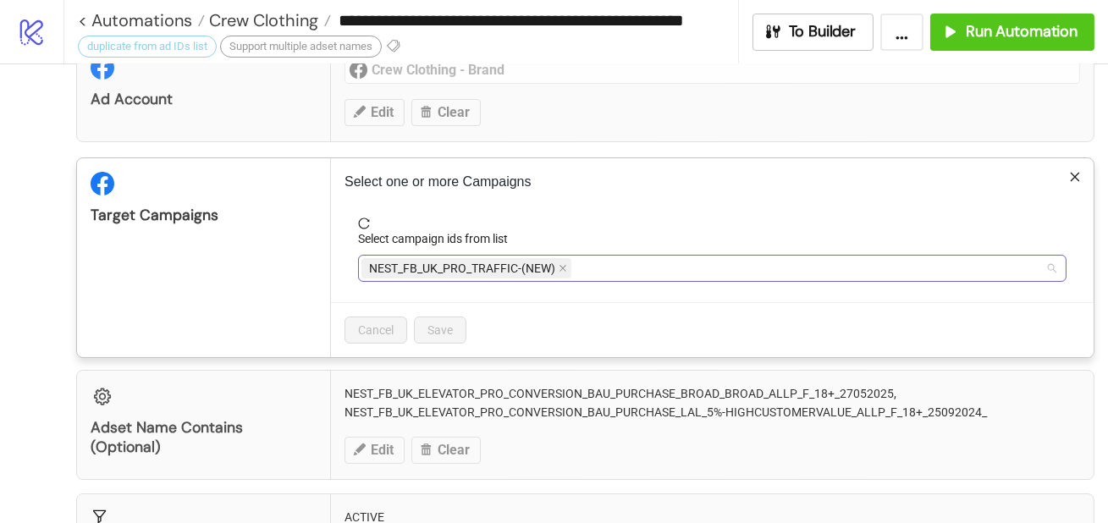
click at [577, 265] on input "Select campaign ids from list" at bounding box center [576, 268] width 3 height 20
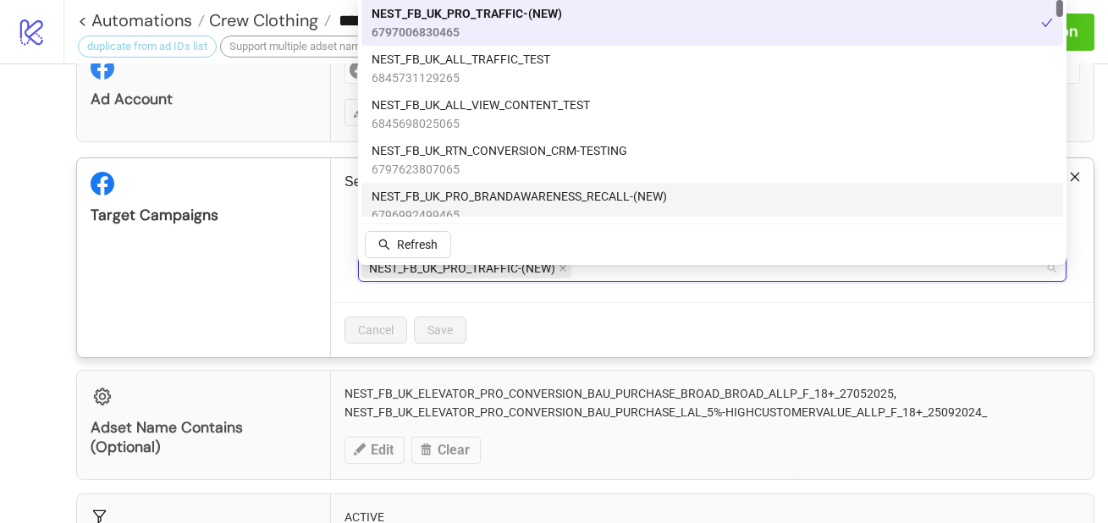
click at [494, 295] on form "Select campaign ids from list NEST_FB_UK_PRO_TRAFFIC-(NEW)" at bounding box center [713, 260] width 736 height 85
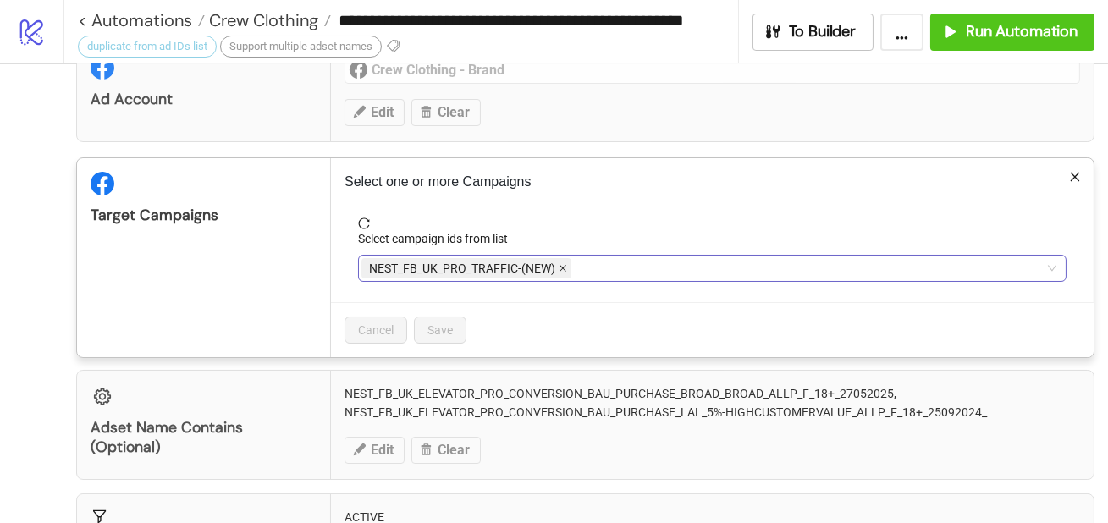
click at [559, 265] on icon "close" at bounding box center [563, 268] width 8 height 8
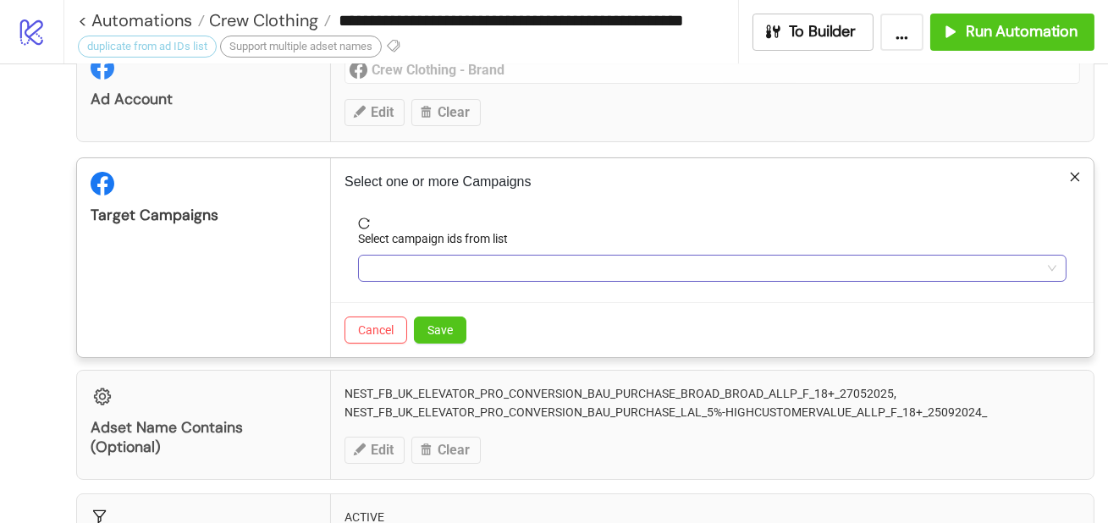
click at [368, 404] on div "**********" at bounding box center [554, 261] width 1108 height 523
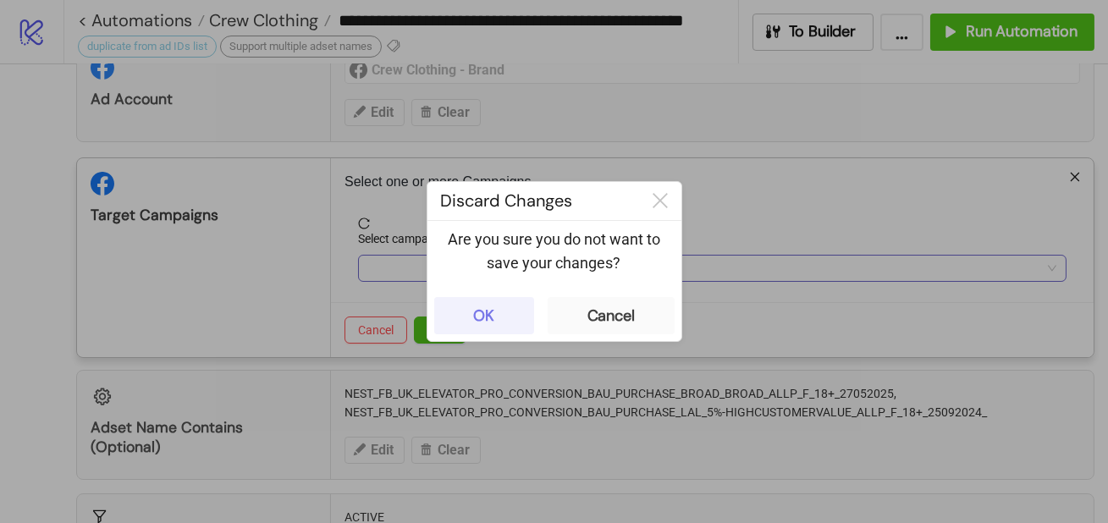
click at [499, 317] on button "OK" at bounding box center [484, 315] width 100 height 37
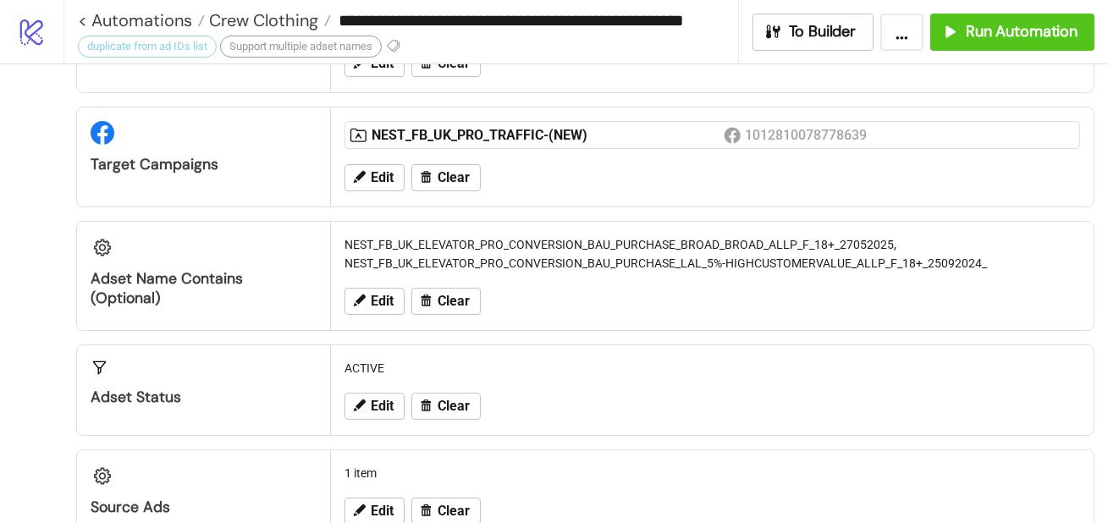
scroll to position [135, 0]
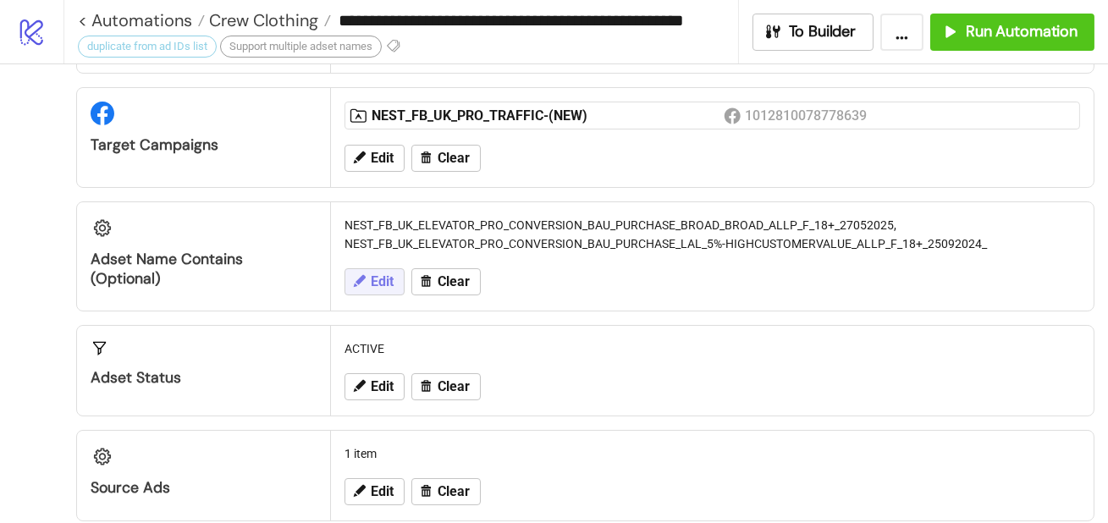
click at [389, 288] on span "Edit" at bounding box center [382, 281] width 23 height 15
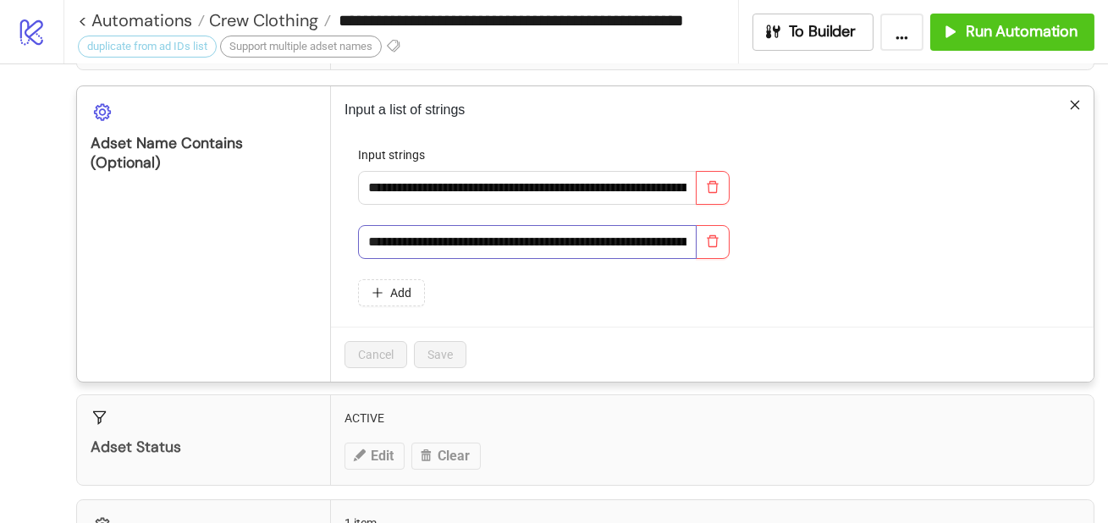
scroll to position [262, 0]
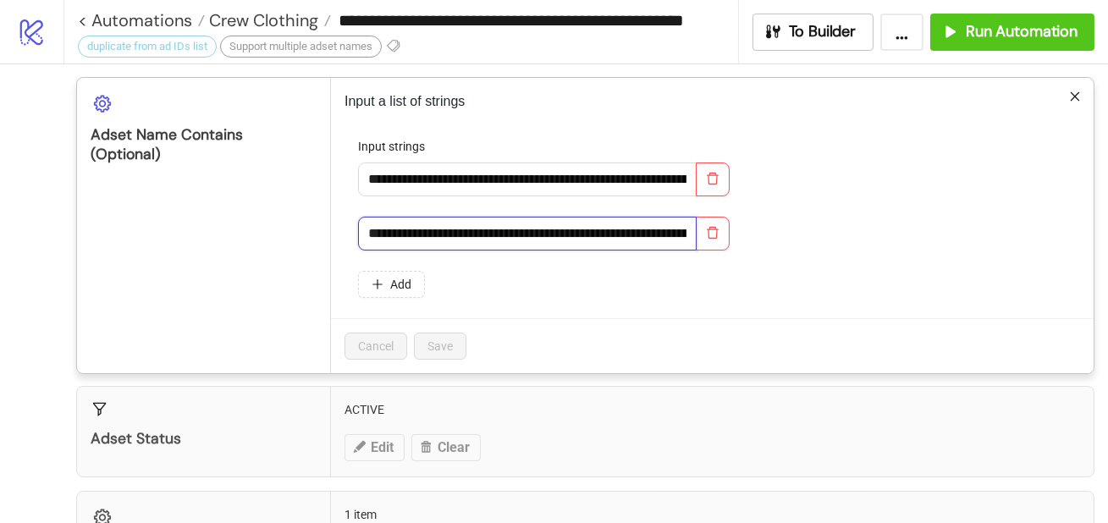
drag, startPoint x: 562, startPoint y: 244, endPoint x: 543, endPoint y: 196, distance: 51.2
click at [543, 196] on form "**********" at bounding box center [713, 227] width 736 height 181
click at [544, 212] on form "**********" at bounding box center [713, 227] width 736 height 181
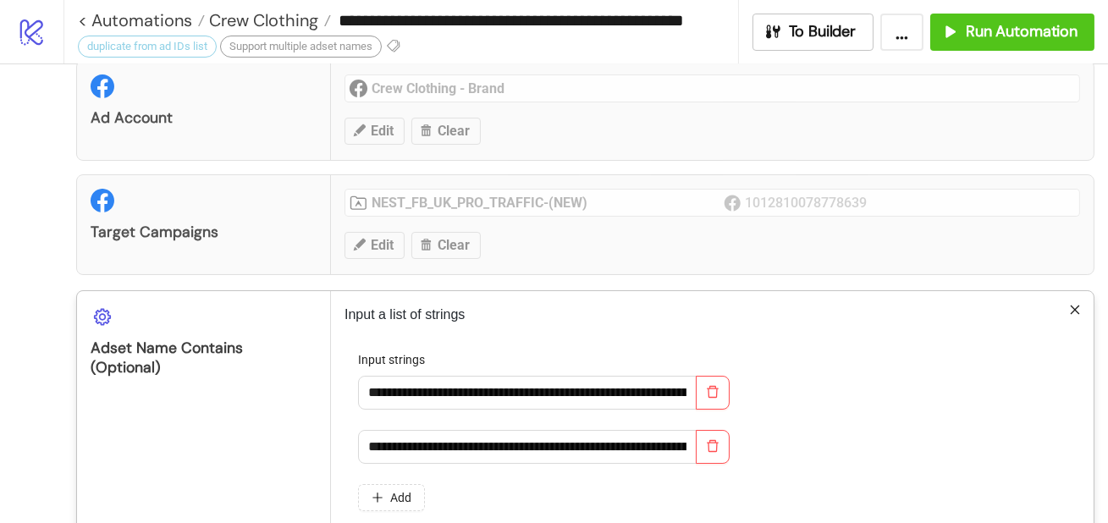
scroll to position [0, 0]
